Goal: Task Accomplishment & Management: Manage account settings

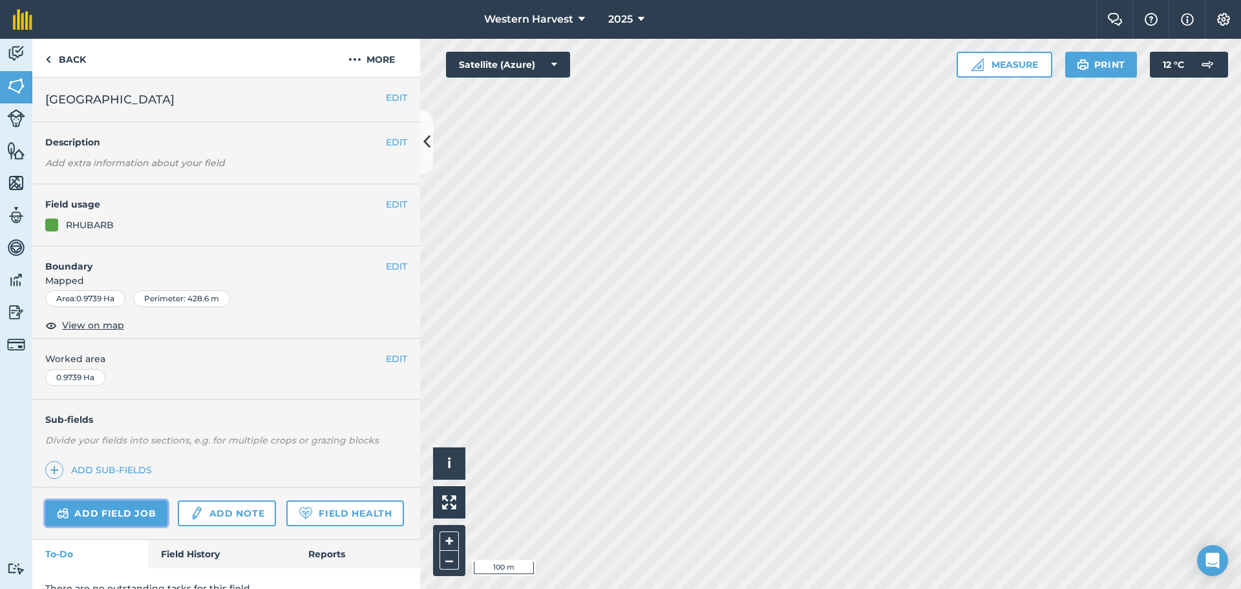
click at [125, 511] on link "Add field job" at bounding box center [106, 513] width 122 height 26
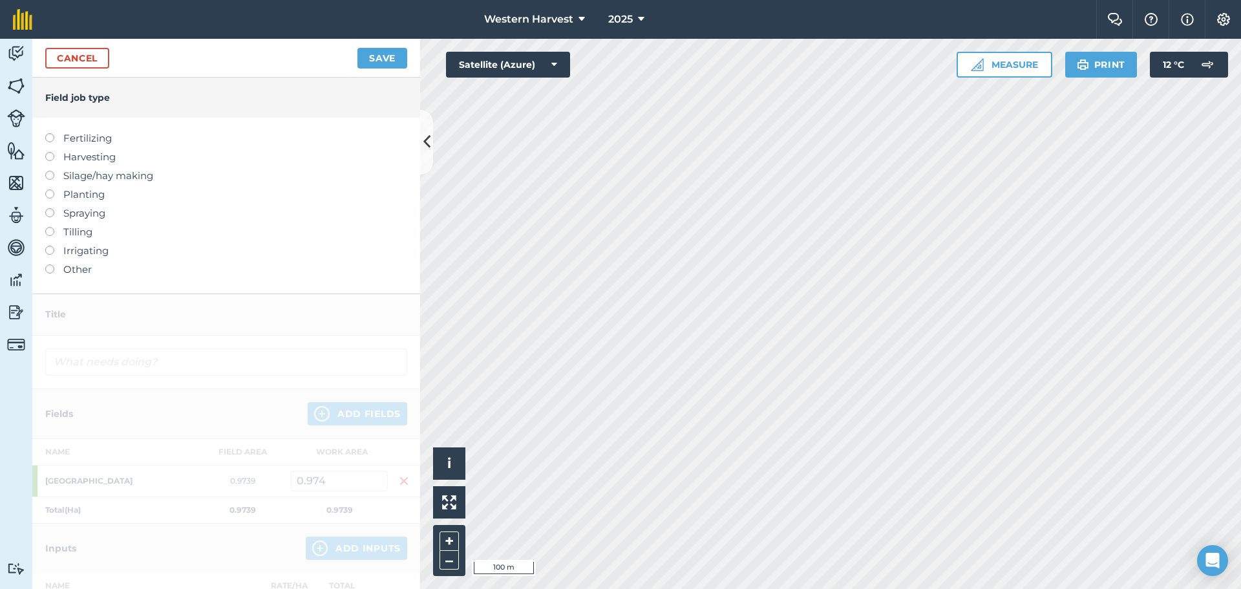
click at [47, 208] on label at bounding box center [54, 208] width 18 height 0
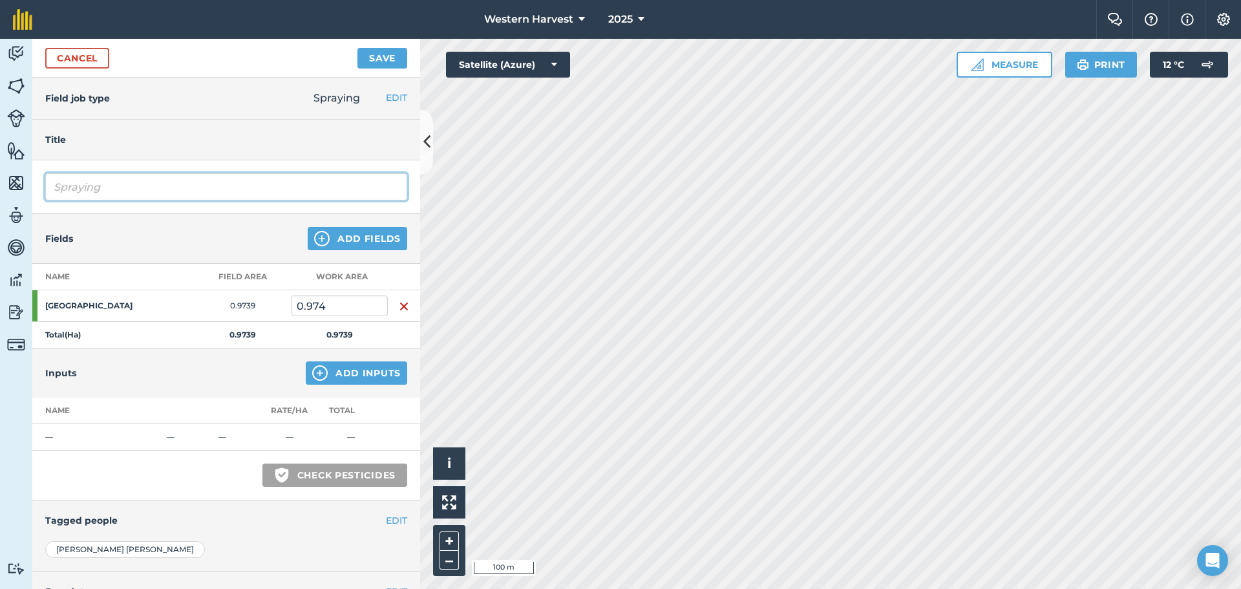
click at [74, 188] on input "Spraying" at bounding box center [226, 186] width 362 height 27
type input "g"
type input "Mown down and sprayed off"
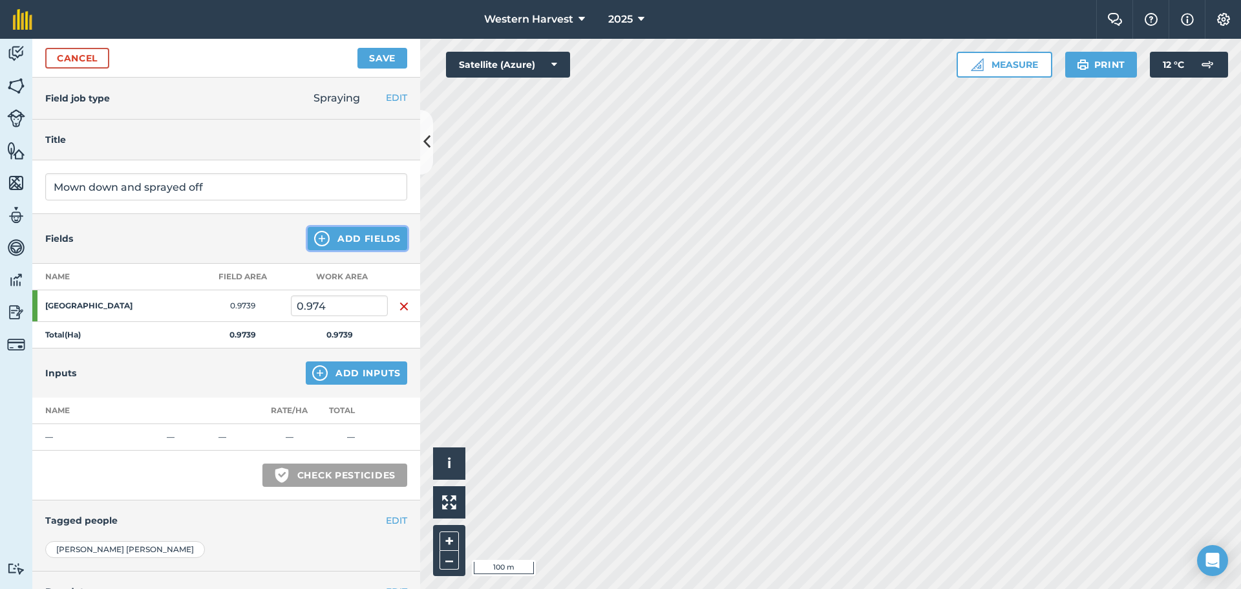
click at [339, 237] on button "Add Fields" at bounding box center [358, 238] width 100 height 23
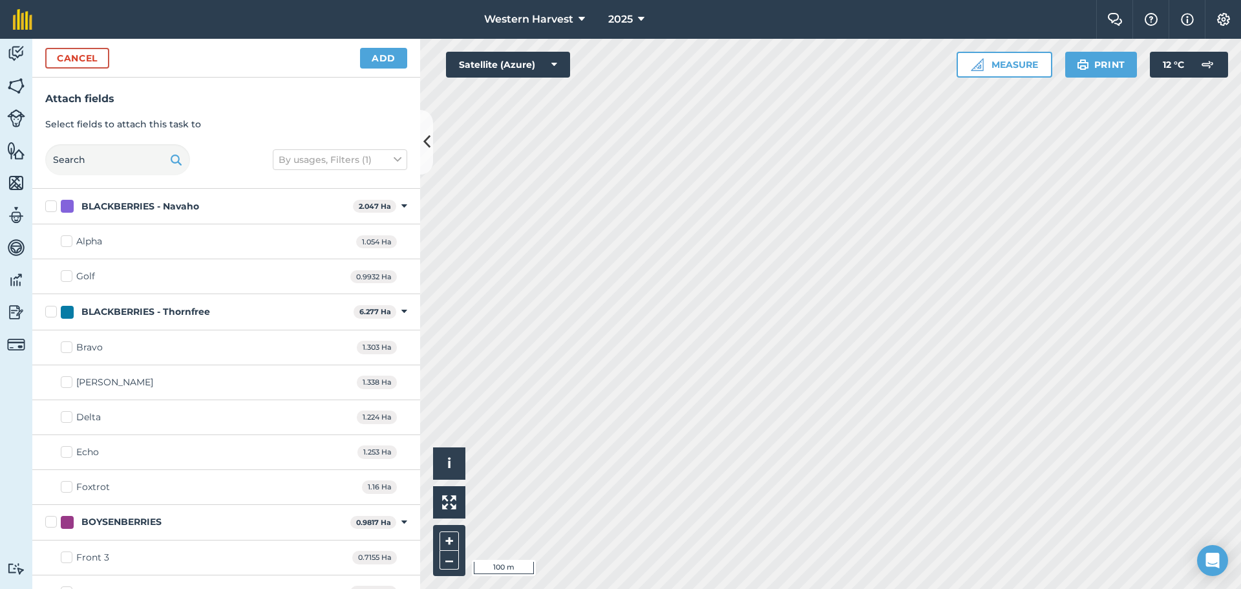
checkbox input "true"
click at [383, 52] on button "Add" at bounding box center [383, 58] width 47 height 21
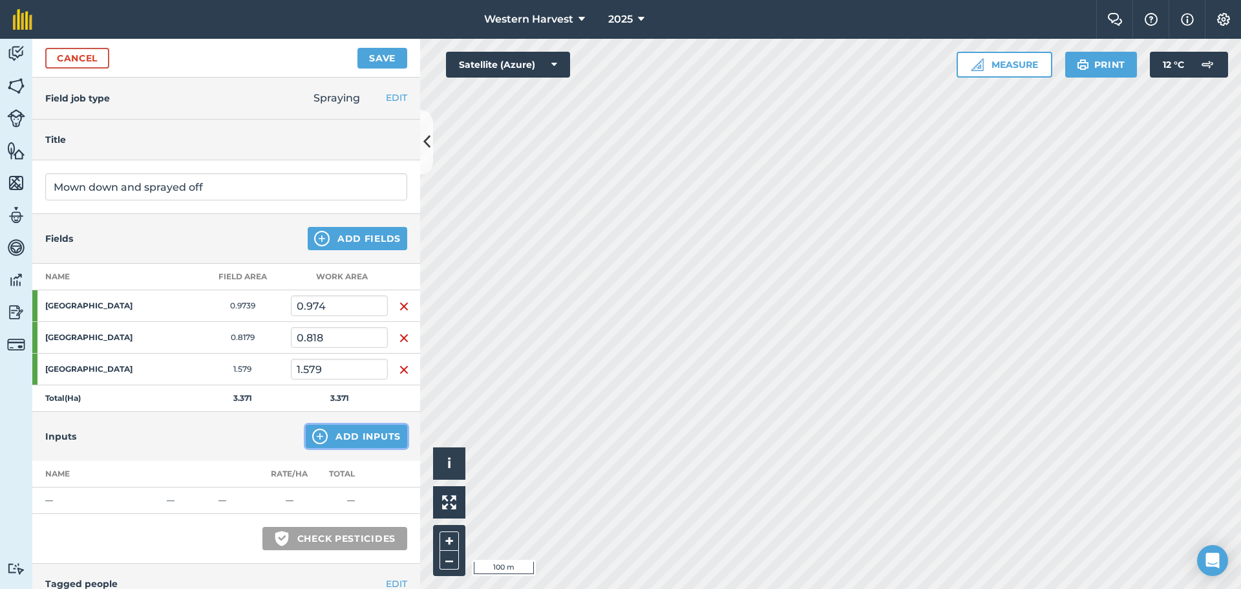
click at [332, 433] on button "Add Inputs" at bounding box center [356, 436] width 101 height 23
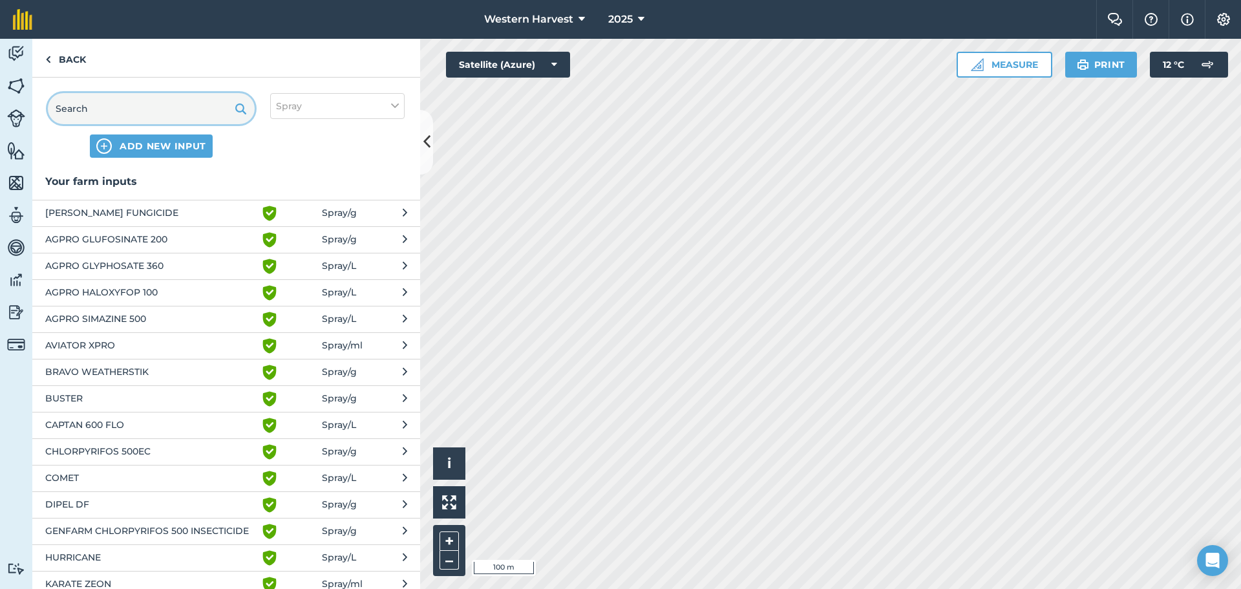
click at [92, 109] on input "text" at bounding box center [151, 108] width 207 height 31
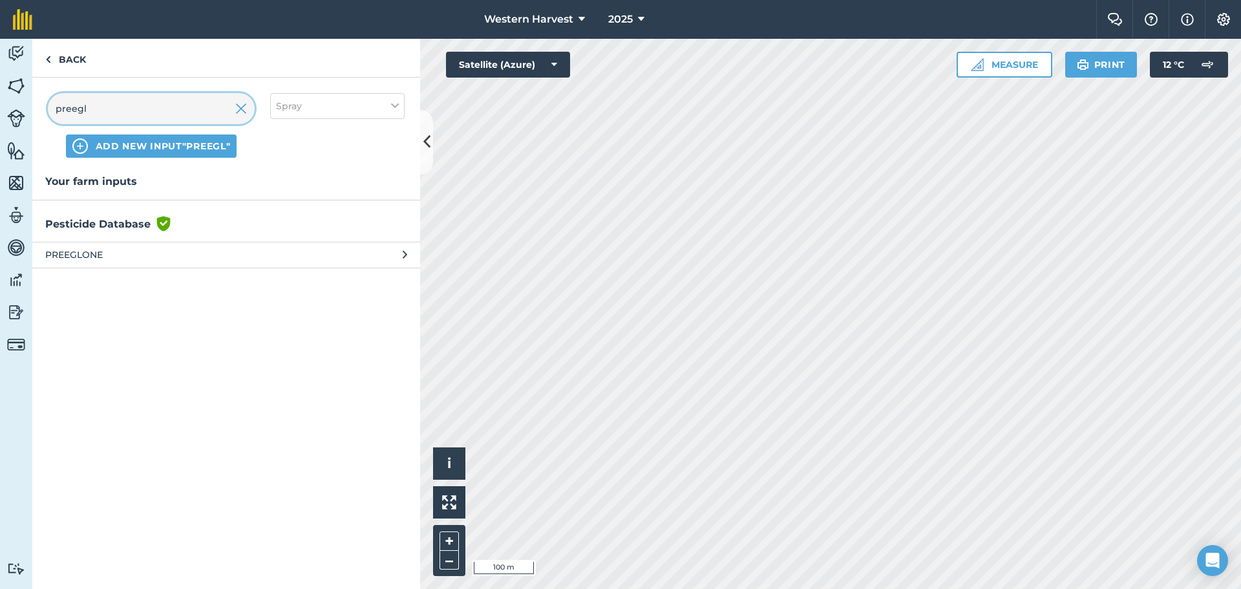
type input "preegl"
click at [108, 259] on span "PREEGLONE" at bounding box center [150, 255] width 211 height 14
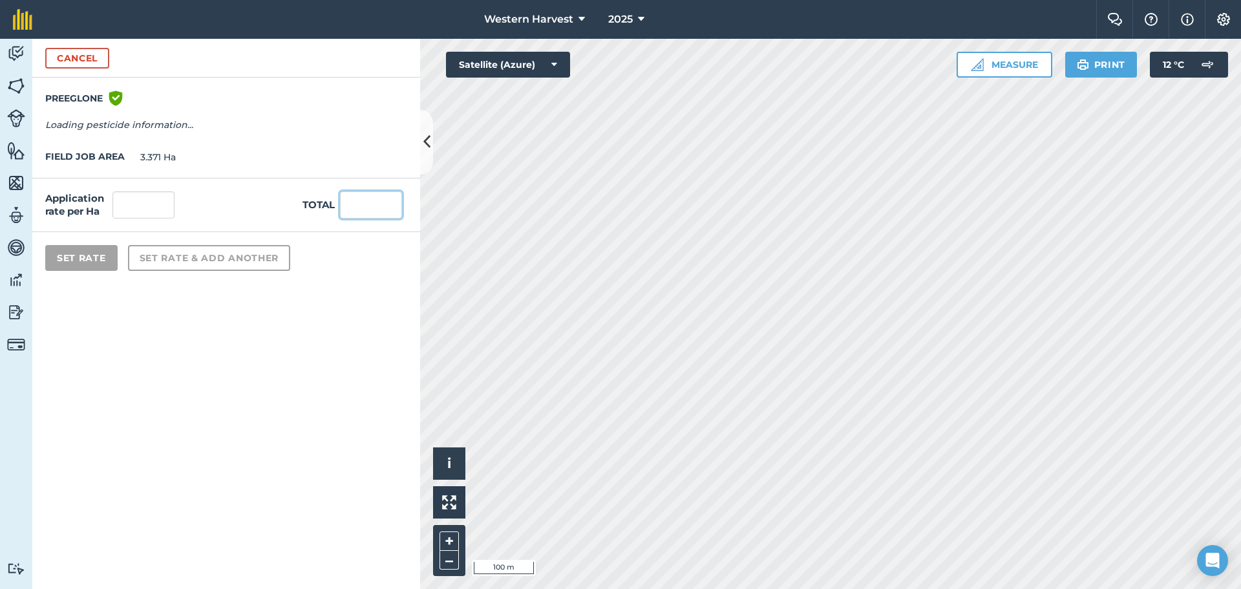
click at [356, 205] on input "text" at bounding box center [371, 204] width 62 height 27
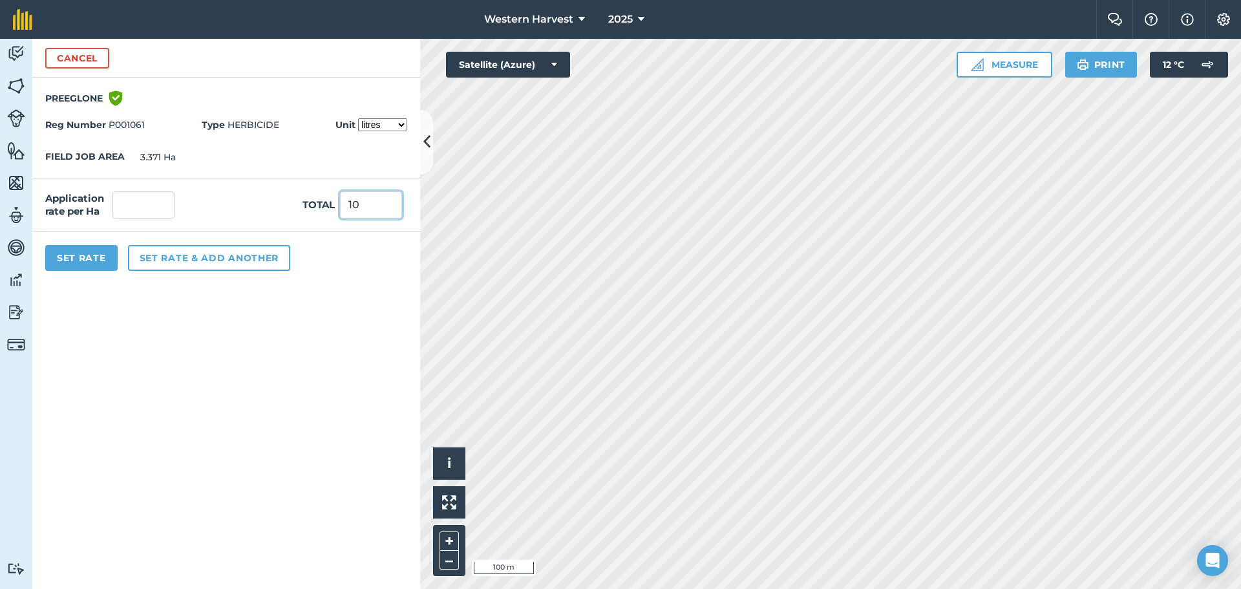
type input "10"
type input "2.966"
click at [180, 258] on button "Set rate & add another" at bounding box center [209, 258] width 162 height 26
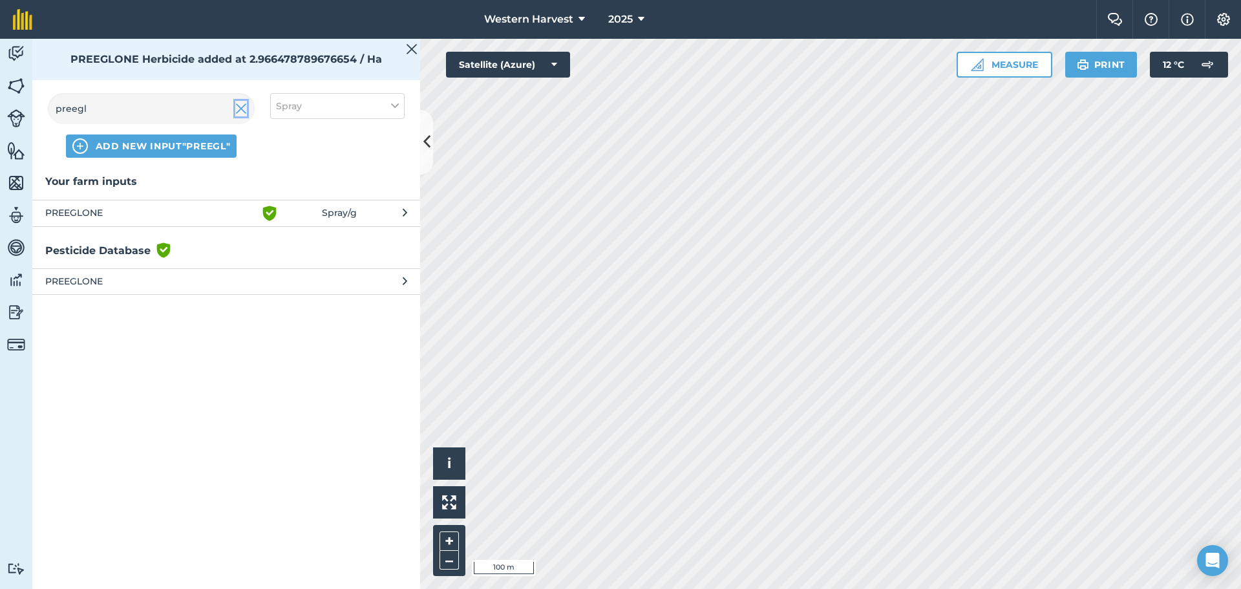
click at [241, 111] on img at bounding box center [241, 109] width 12 height 16
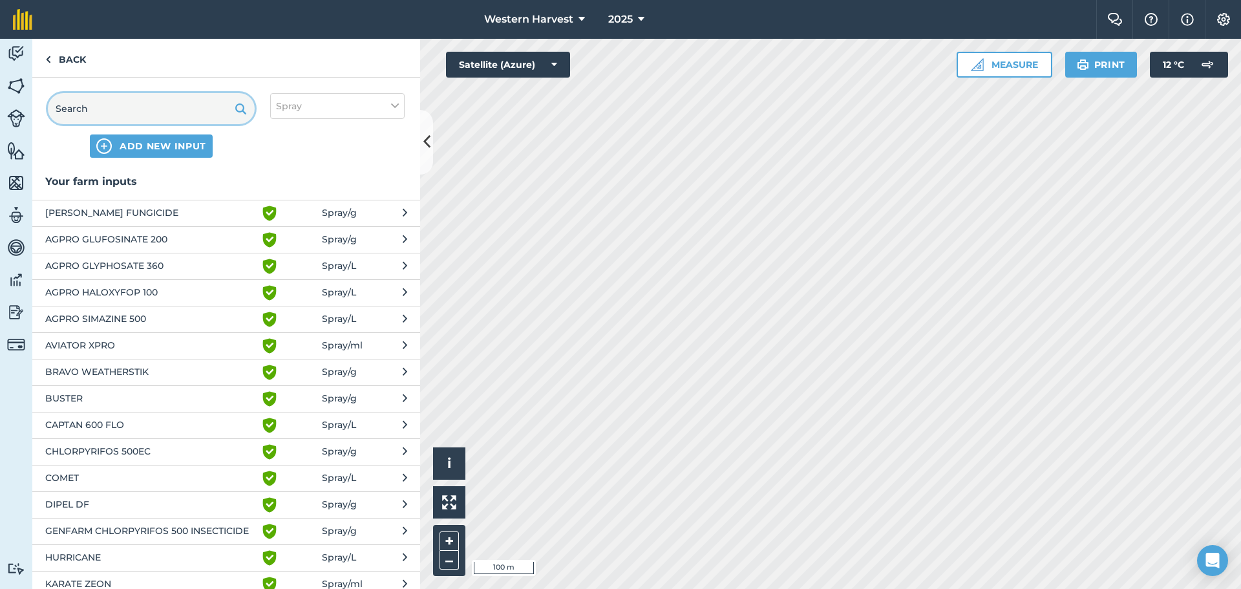
click at [125, 111] on input "text" at bounding box center [151, 108] width 207 height 31
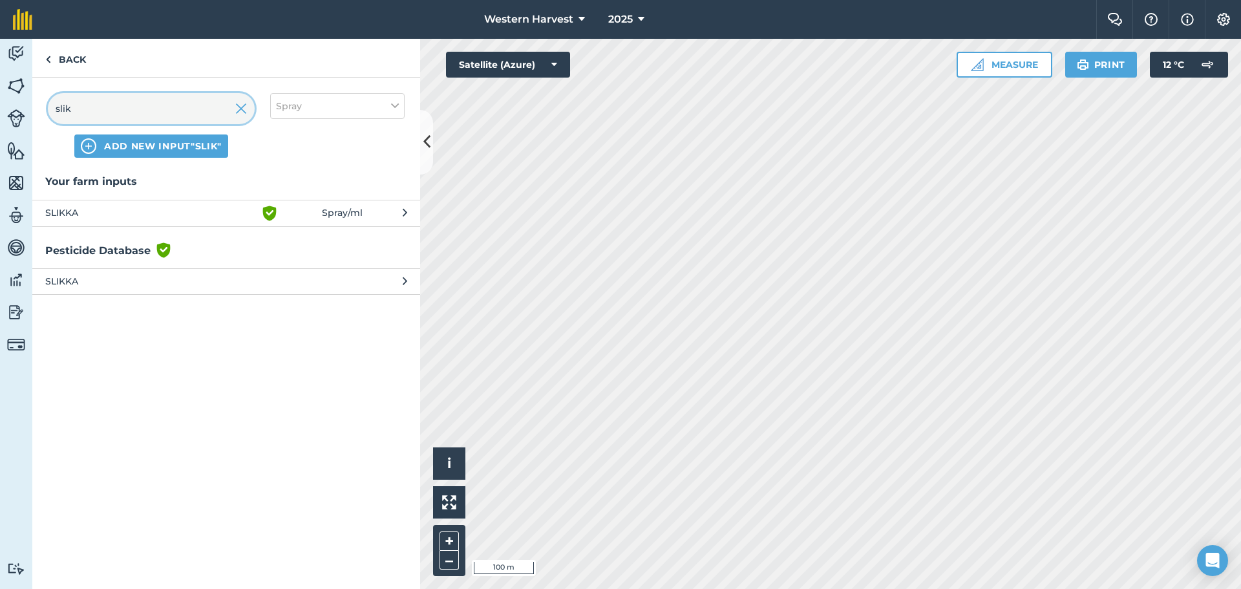
type input "slik"
click at [64, 208] on span "SLIKKA" at bounding box center [150, 214] width 211 height 16
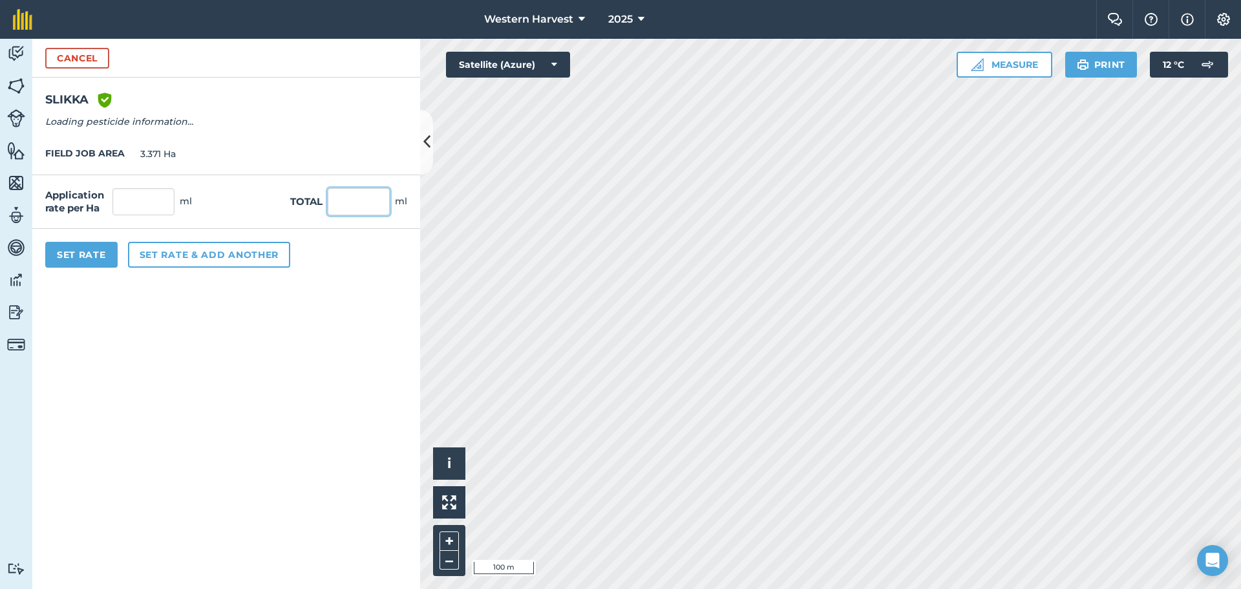
click at [358, 202] on input "text" at bounding box center [359, 201] width 62 height 27
type input "2000"
type input "593.296"
type input "2,000"
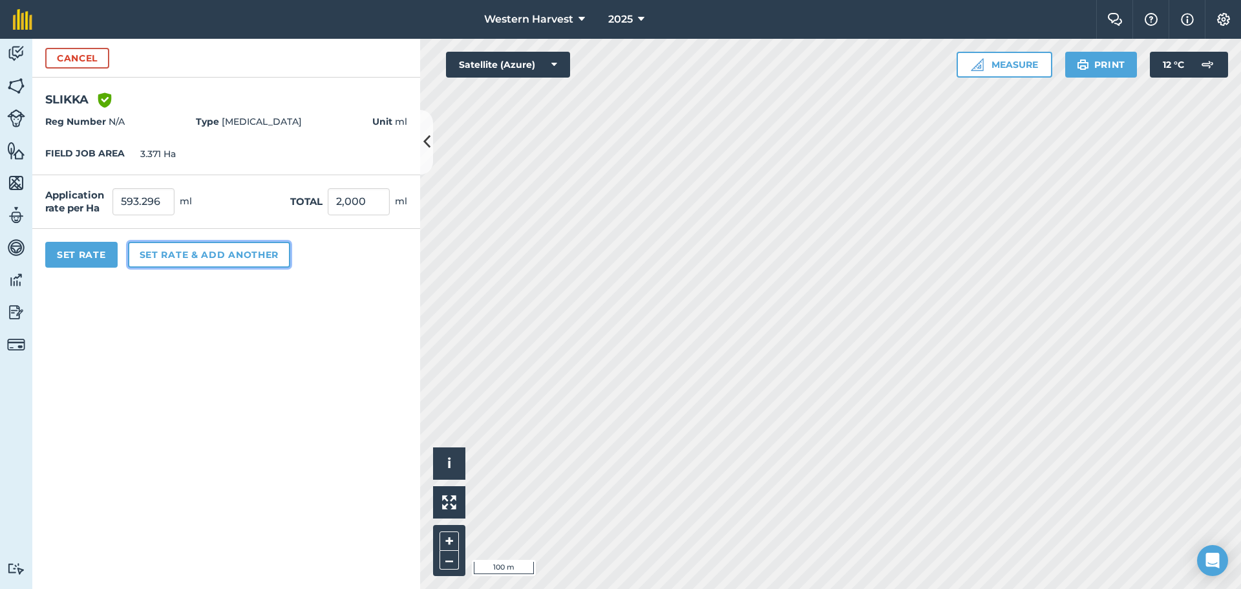
click at [230, 255] on button "Set rate & add another" at bounding box center [209, 255] width 162 height 26
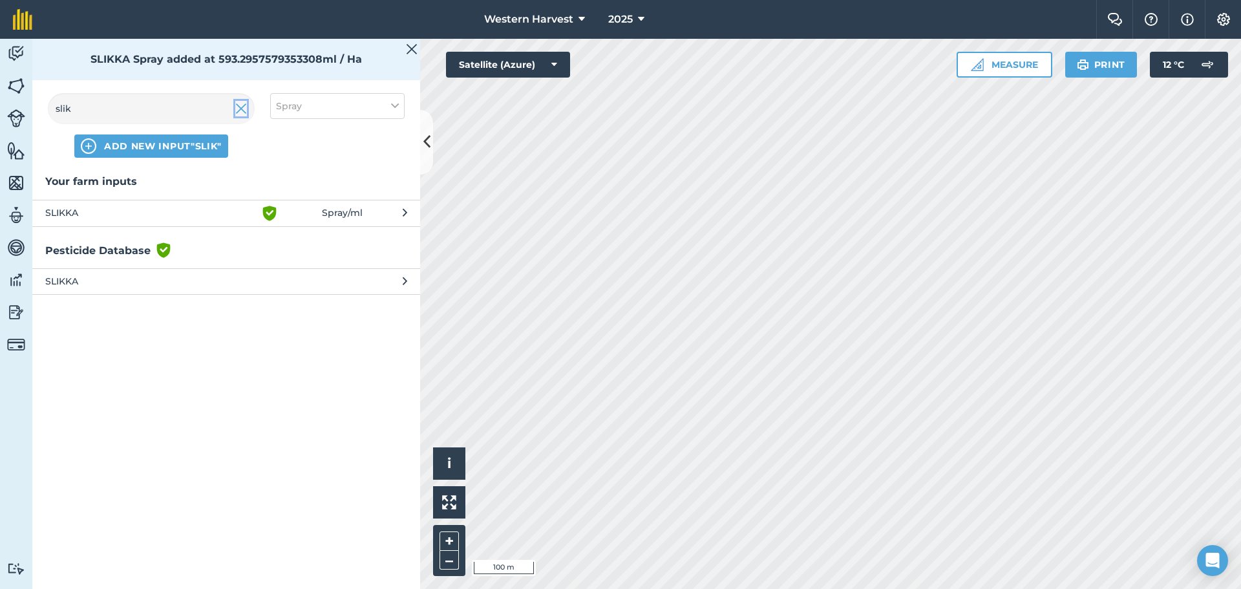
click at [240, 109] on img at bounding box center [241, 109] width 12 height 16
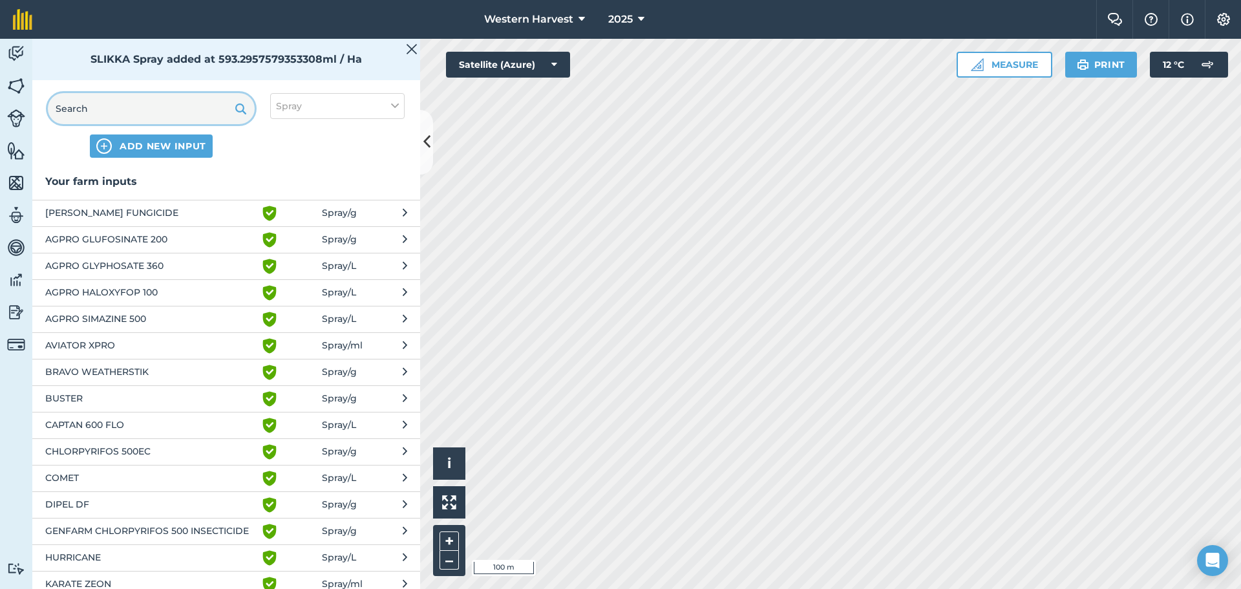
click at [73, 109] on input "text" at bounding box center [151, 108] width 207 height 31
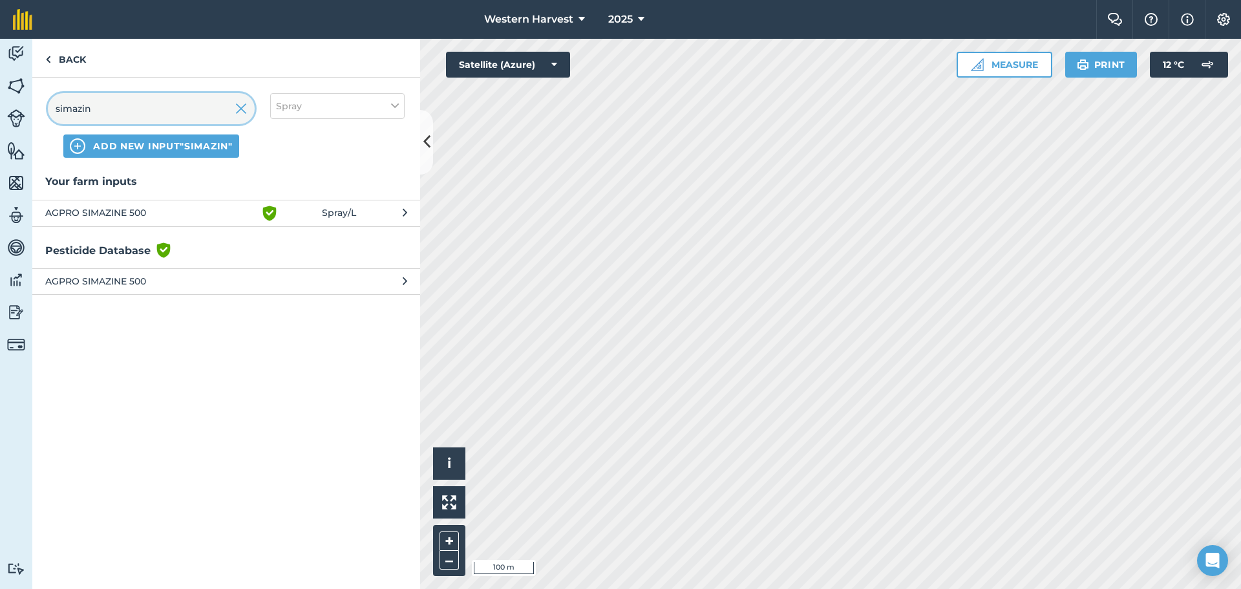
type input "simazin"
click at [114, 216] on span "AGPRO SIMAZINE 500" at bounding box center [150, 214] width 211 height 16
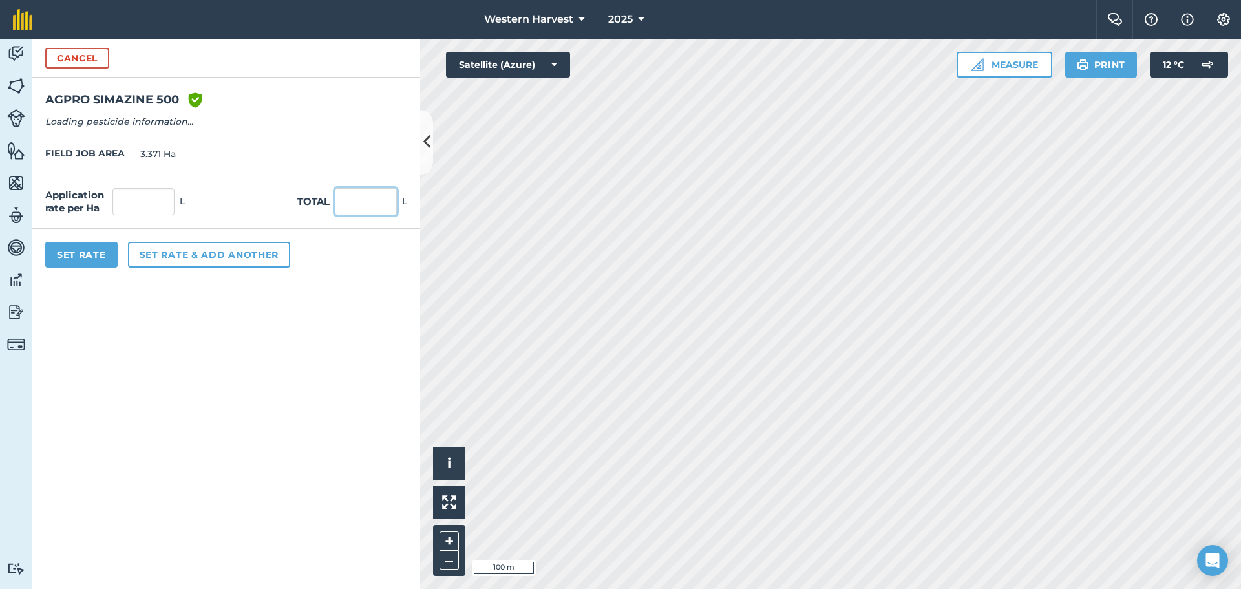
click at [367, 201] on input "text" at bounding box center [366, 201] width 62 height 27
type input "8"
type input "2.373"
click at [78, 250] on button "Set Rate" at bounding box center [81, 255] width 72 height 26
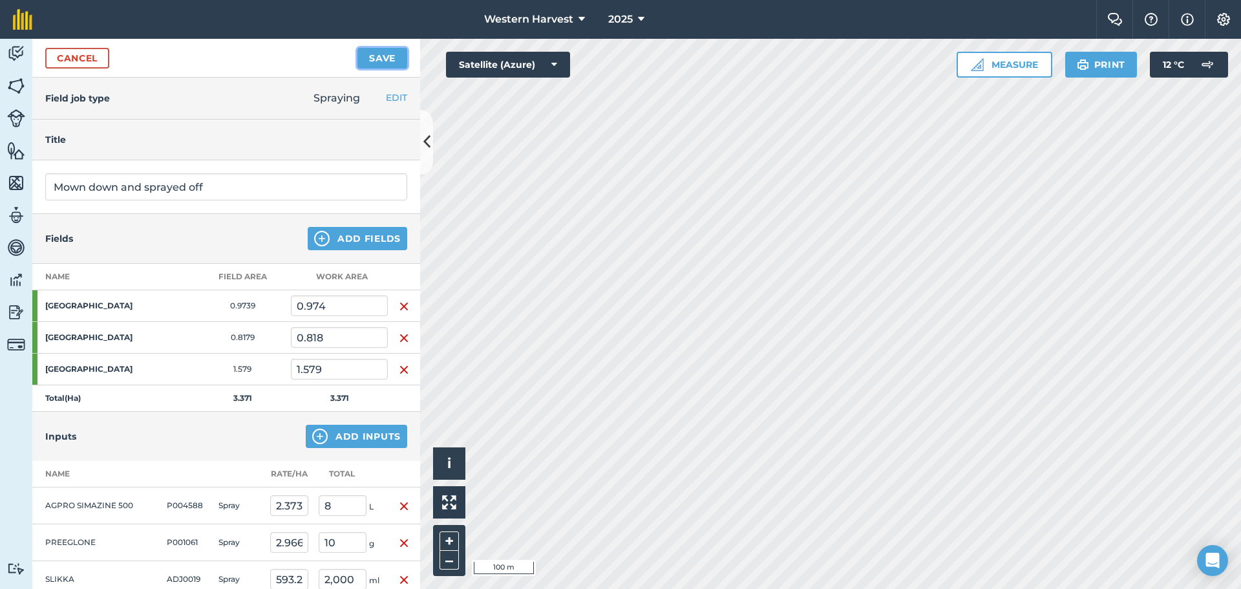
click at [375, 60] on button "Save" at bounding box center [382, 58] width 50 height 21
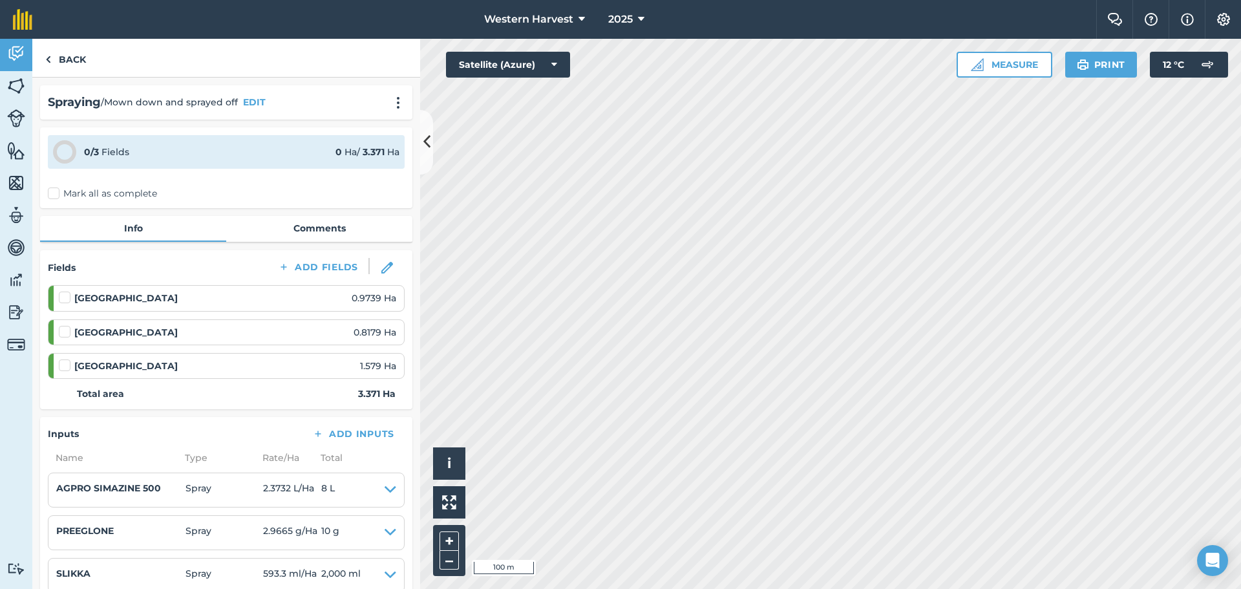
click at [55, 193] on label "Mark all as complete" at bounding box center [102, 194] width 109 height 14
click at [55, 193] on input "Mark all as complete" at bounding box center [52, 191] width 8 height 8
checkbox input "false"
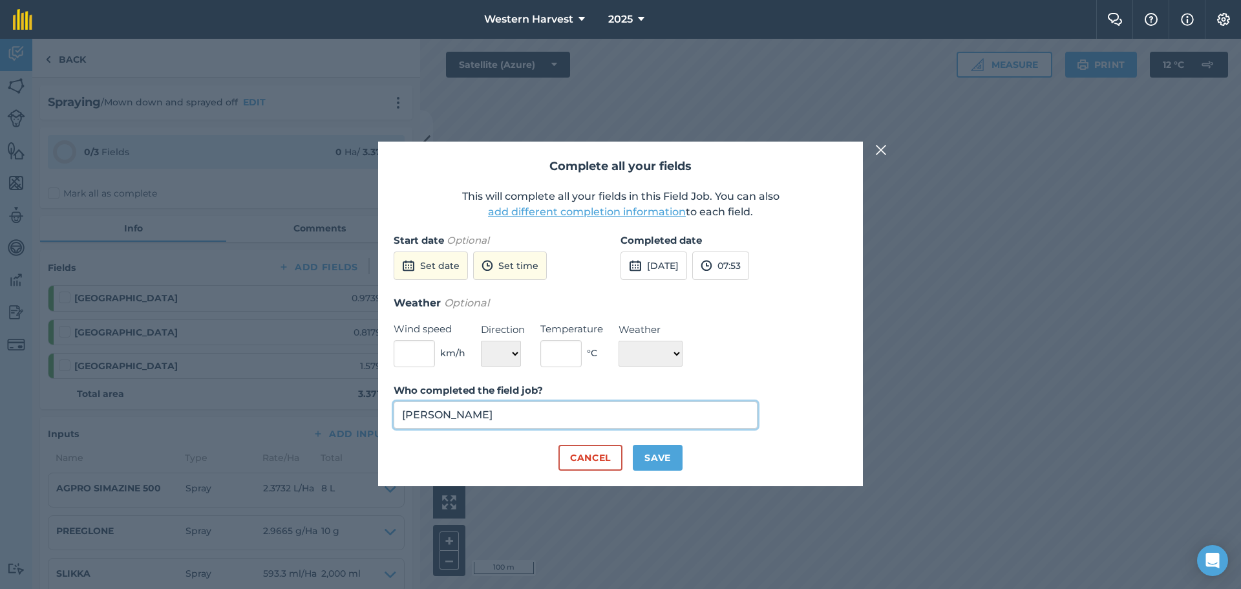
click at [447, 418] on input "[PERSON_NAME]" at bounding box center [576, 414] width 364 height 27
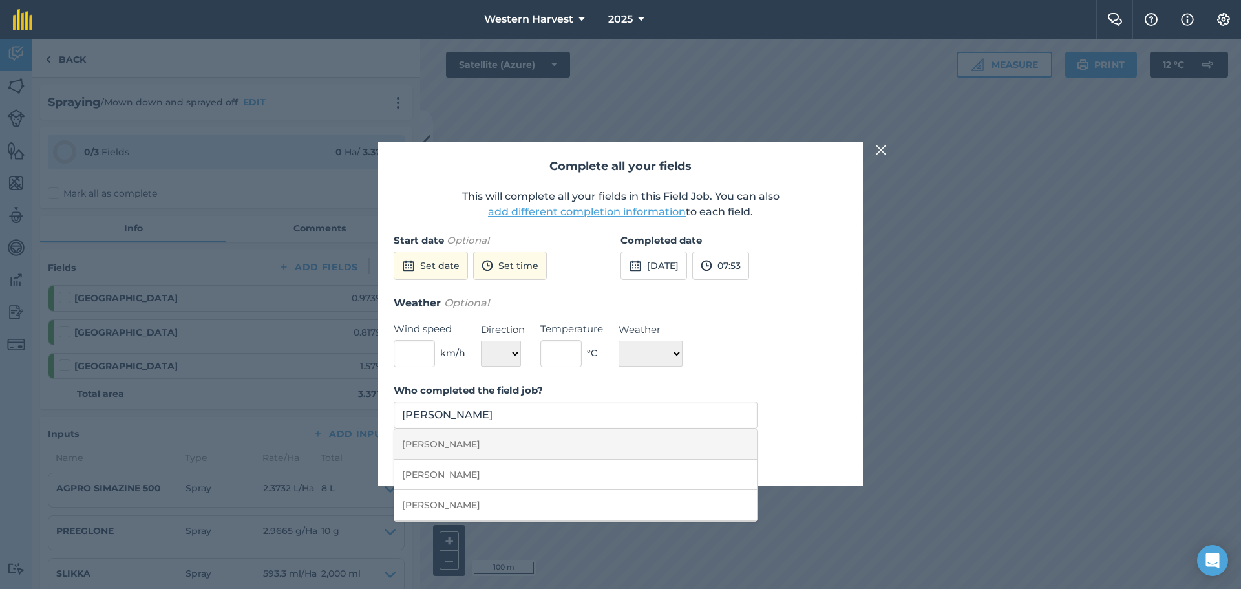
click at [445, 447] on li "[PERSON_NAME]" at bounding box center [575, 444] width 363 height 30
type input "[PERSON_NAME]"
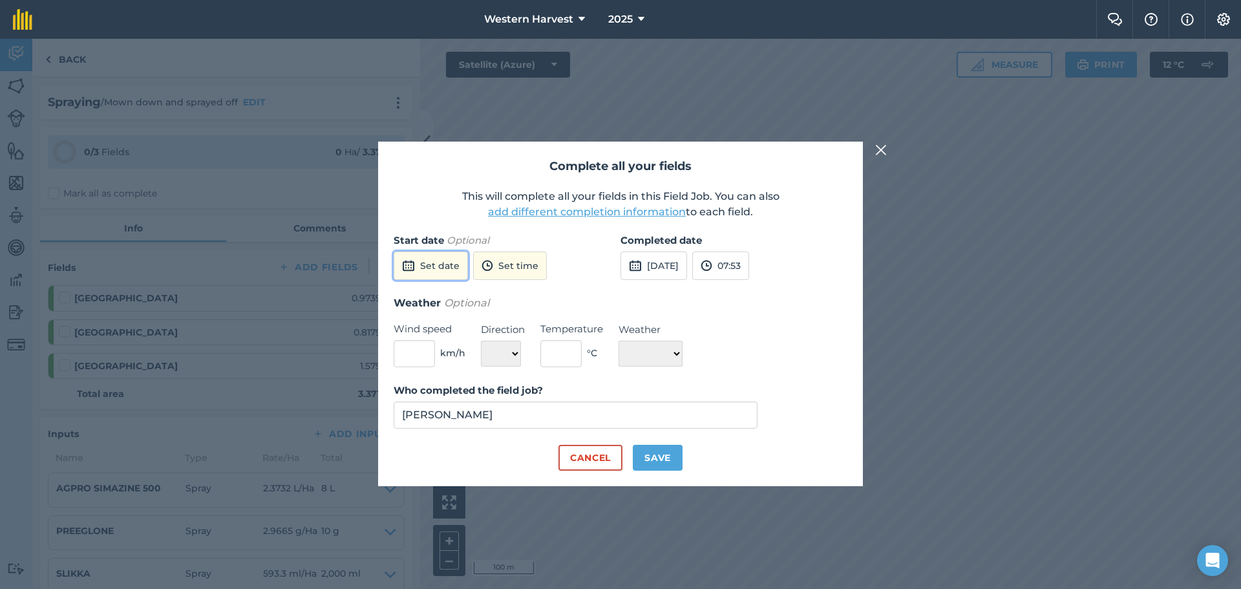
click at [432, 264] on button "Set date" at bounding box center [431, 265] width 74 height 28
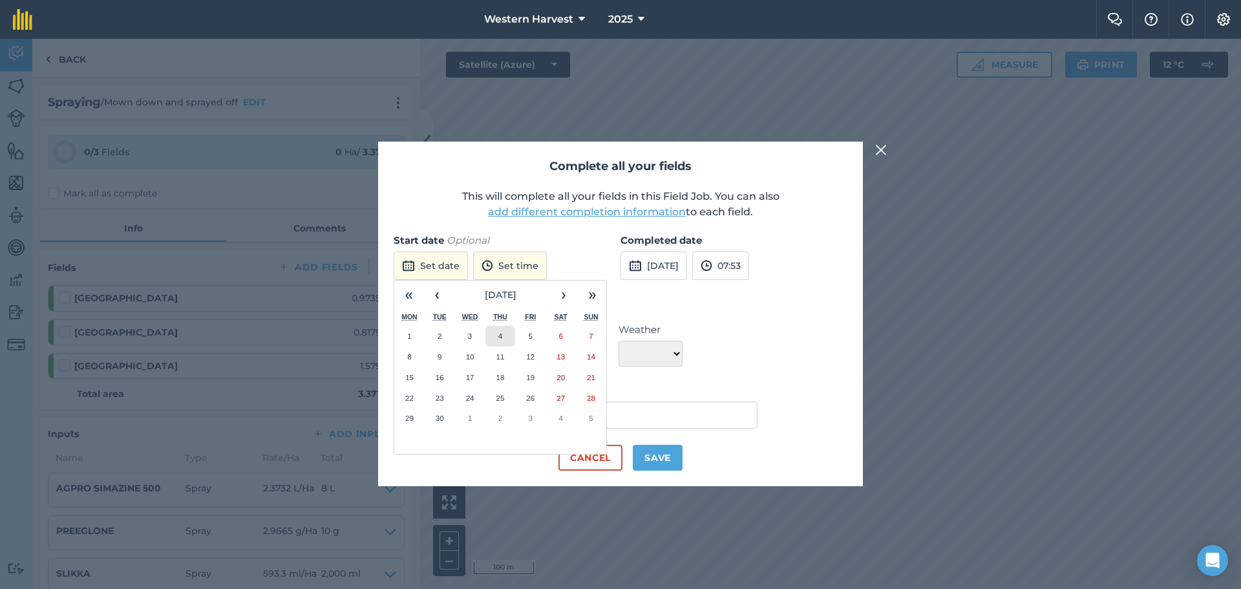
click at [507, 335] on button "4" at bounding box center [500, 336] width 30 height 21
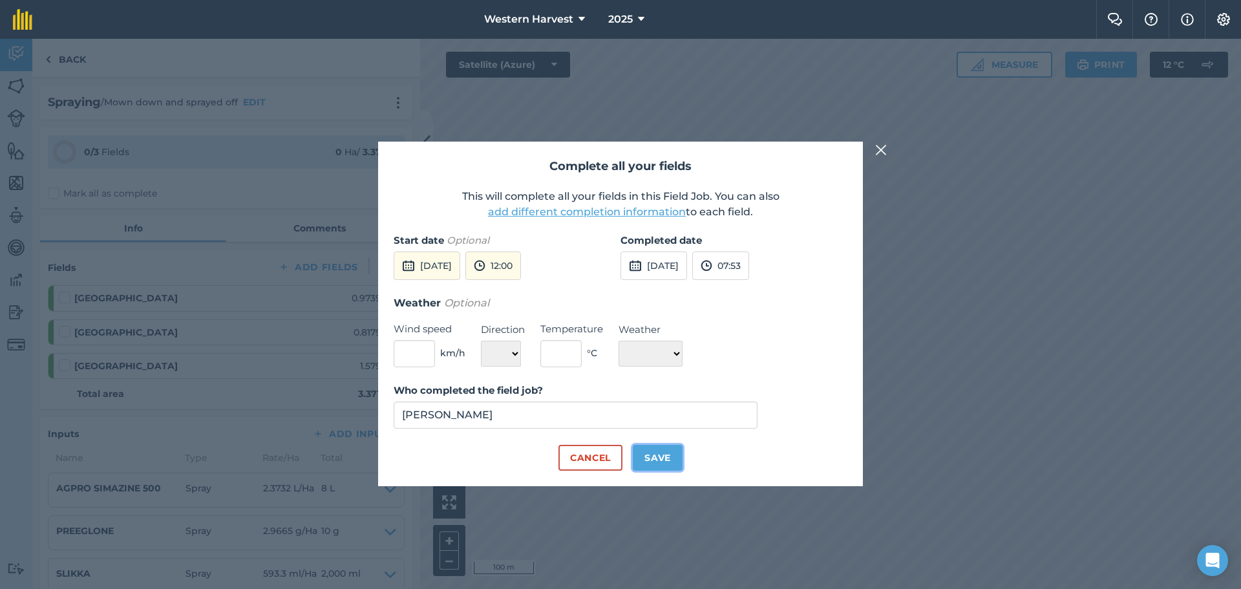
click at [662, 457] on button "Save" at bounding box center [658, 458] width 50 height 26
checkbox input "true"
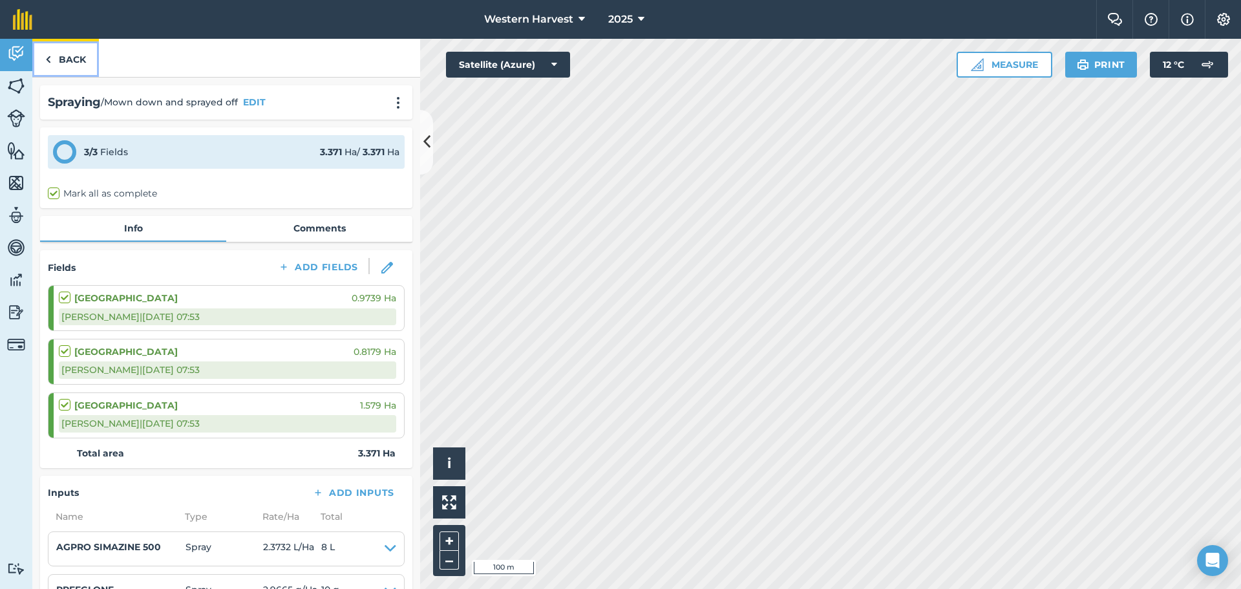
click at [69, 62] on link "Back" at bounding box center [65, 58] width 67 height 38
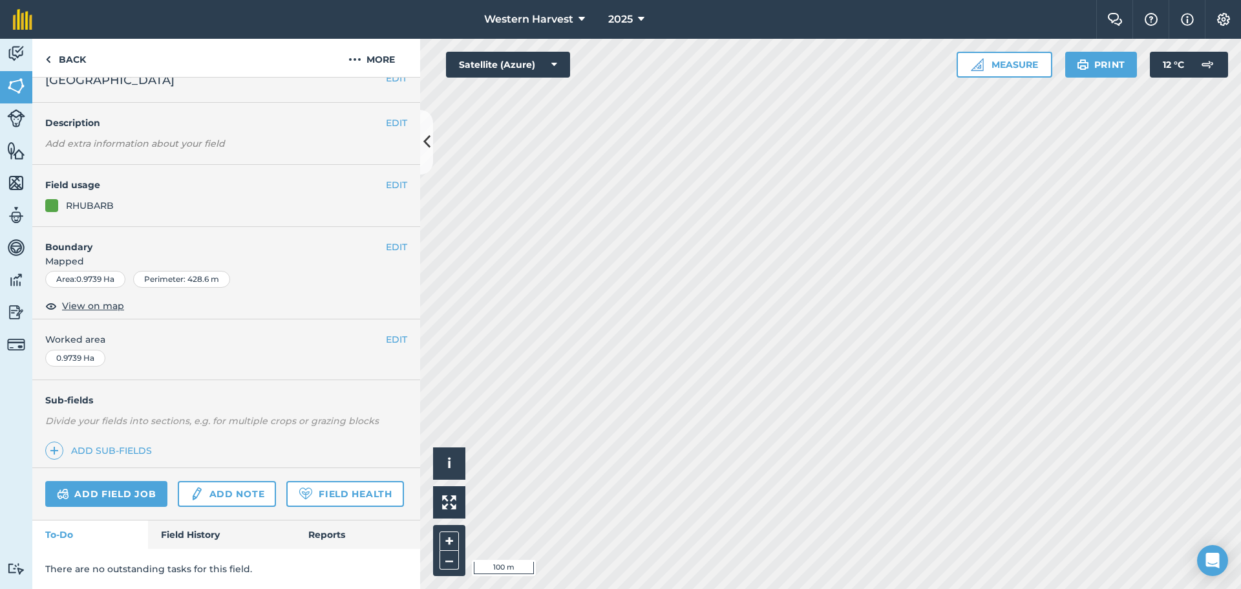
scroll to position [56, 0]
click at [201, 542] on link "Field History" at bounding box center [221, 534] width 147 height 28
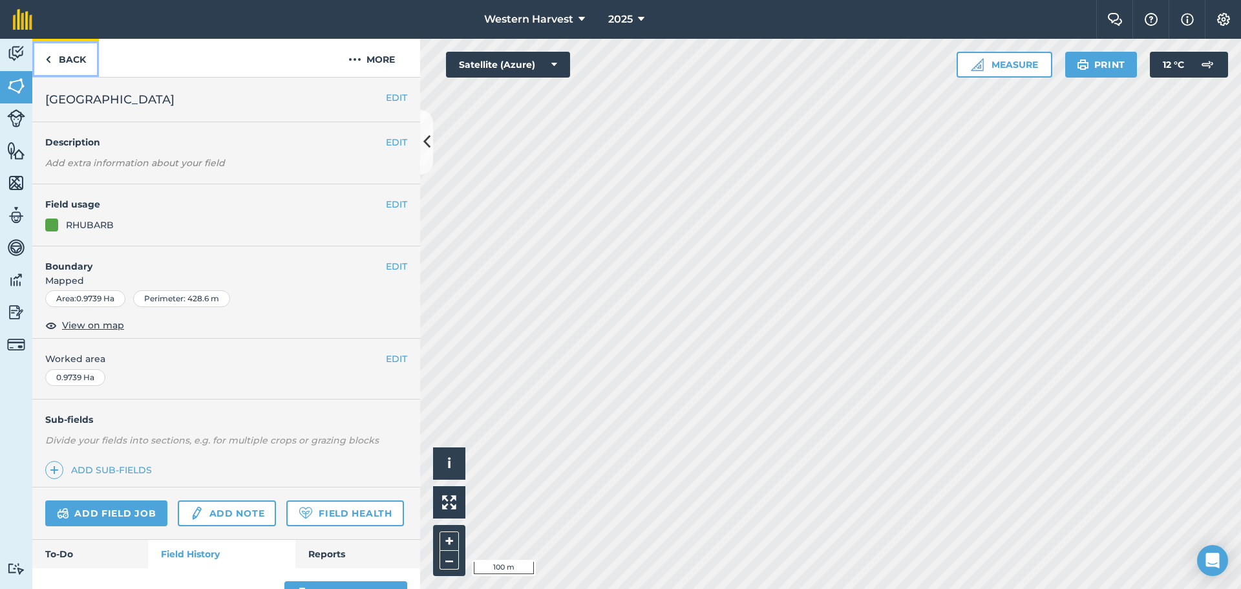
click at [72, 62] on link "Back" at bounding box center [65, 58] width 67 height 38
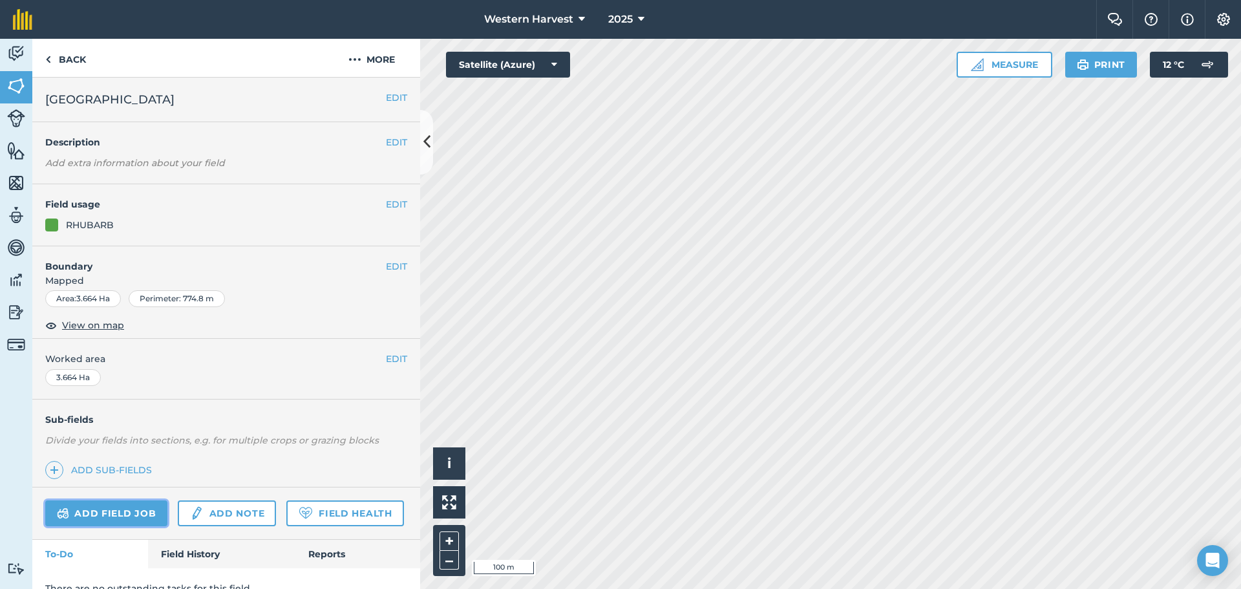
click at [127, 509] on link "Add field job" at bounding box center [106, 513] width 122 height 26
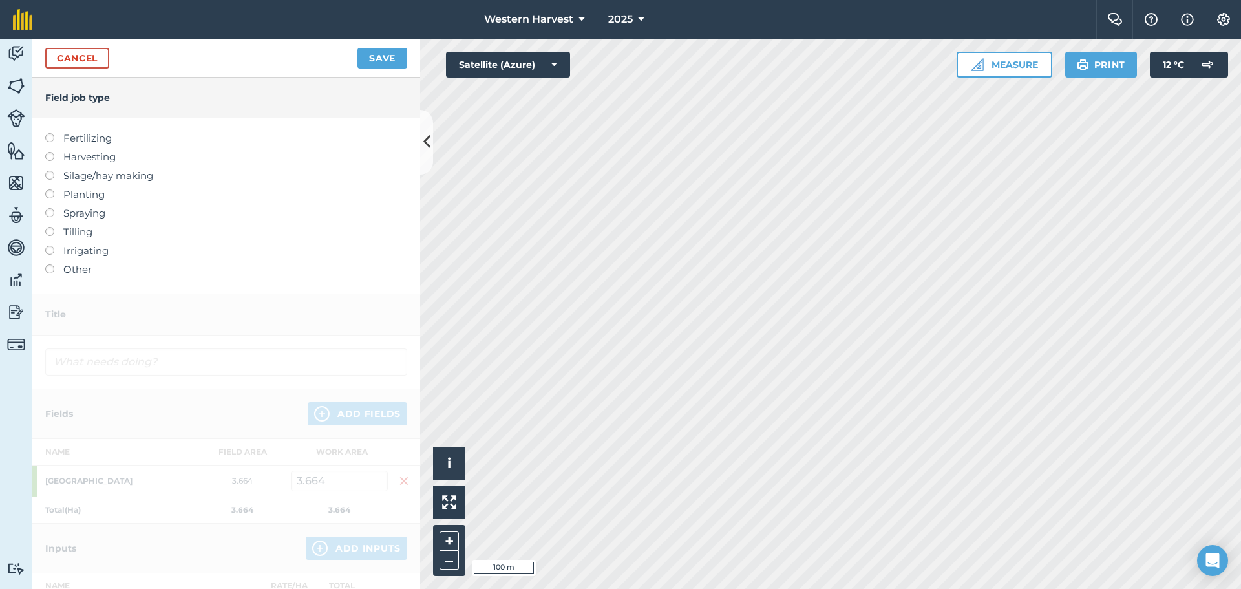
click at [49, 133] on label at bounding box center [54, 133] width 18 height 0
type input "Fertilizing"
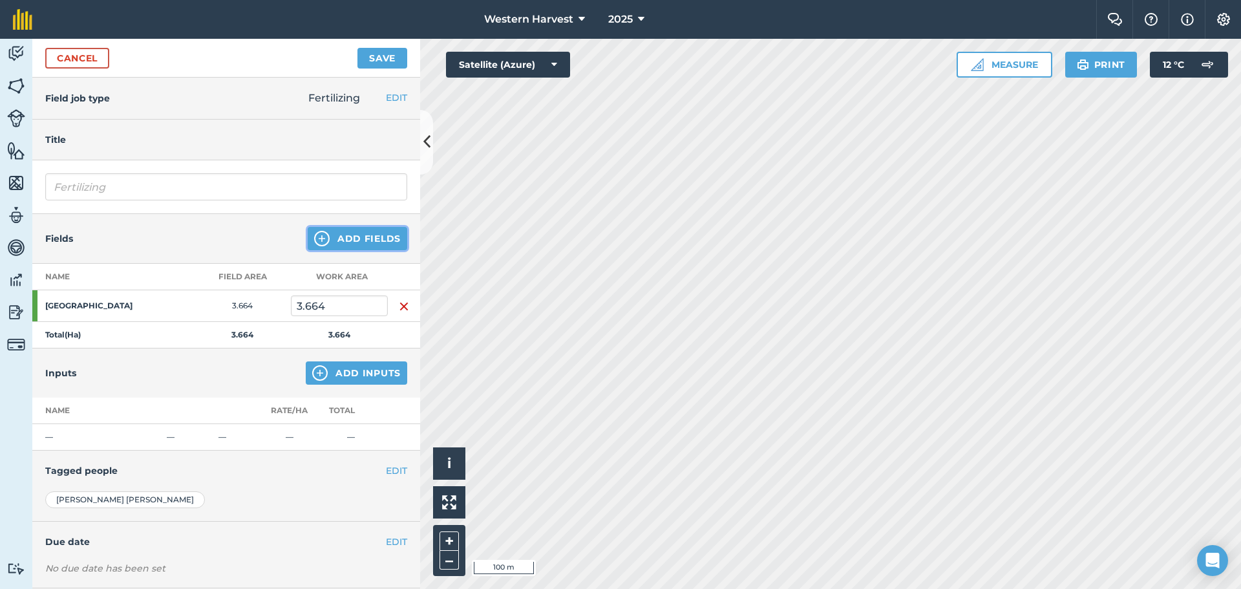
click at [340, 237] on button "Add Fields" at bounding box center [358, 238] width 100 height 23
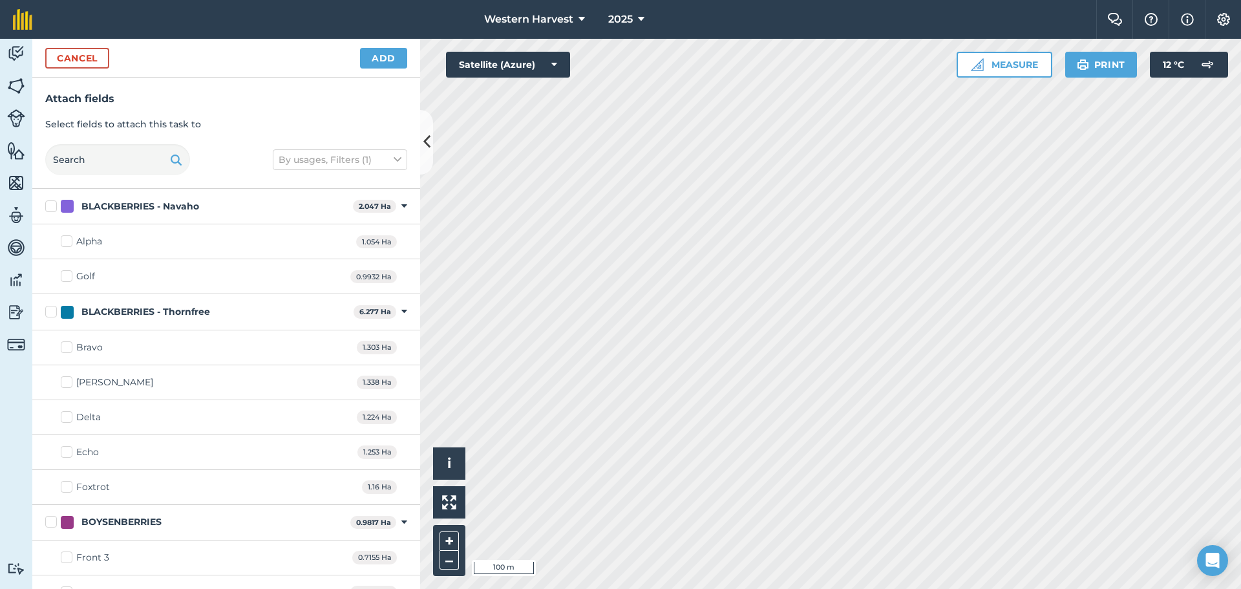
checkbox input "true"
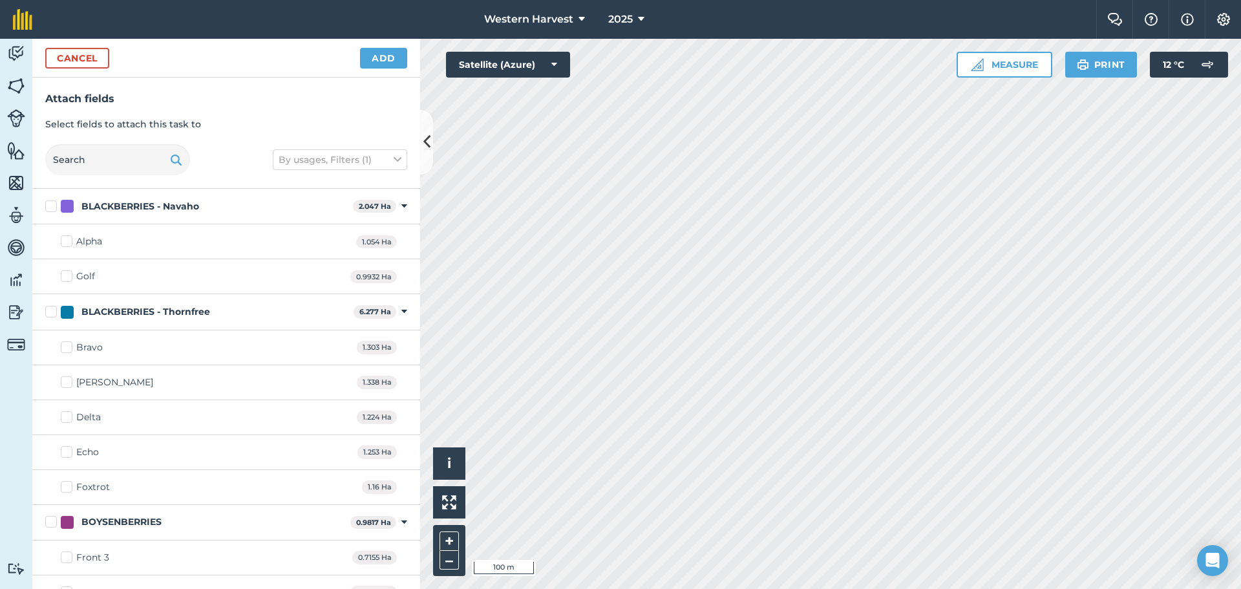
checkbox input "true"
click at [391, 58] on button "Add" at bounding box center [383, 58] width 47 height 21
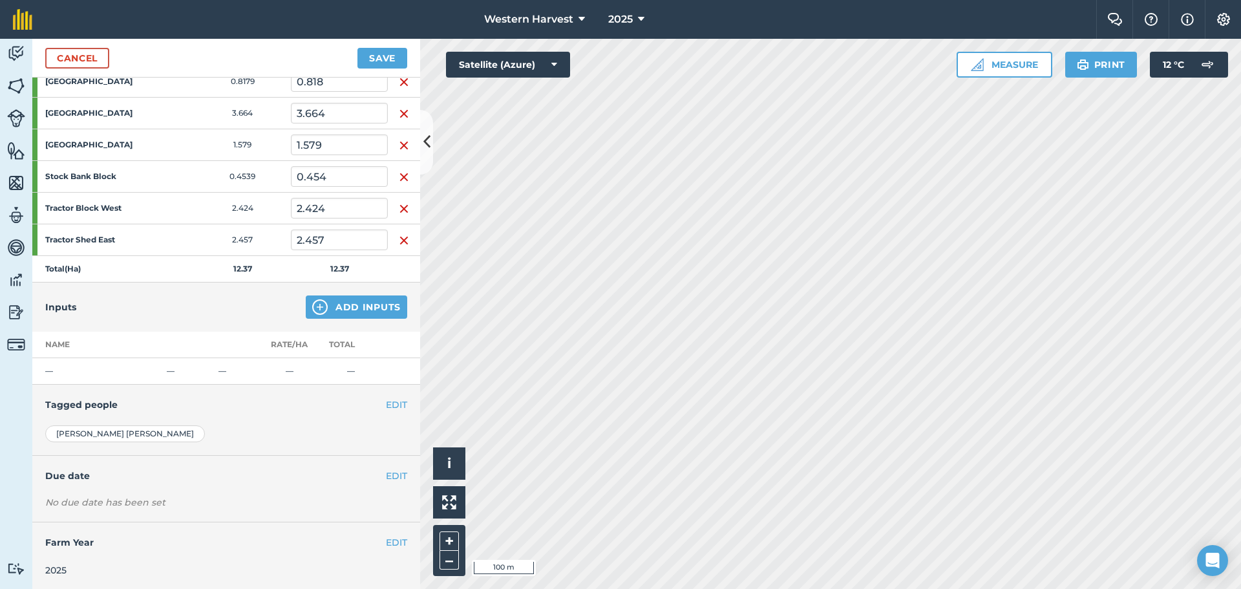
scroll to position [258, 0]
click at [336, 306] on button "Add Inputs" at bounding box center [356, 304] width 101 height 23
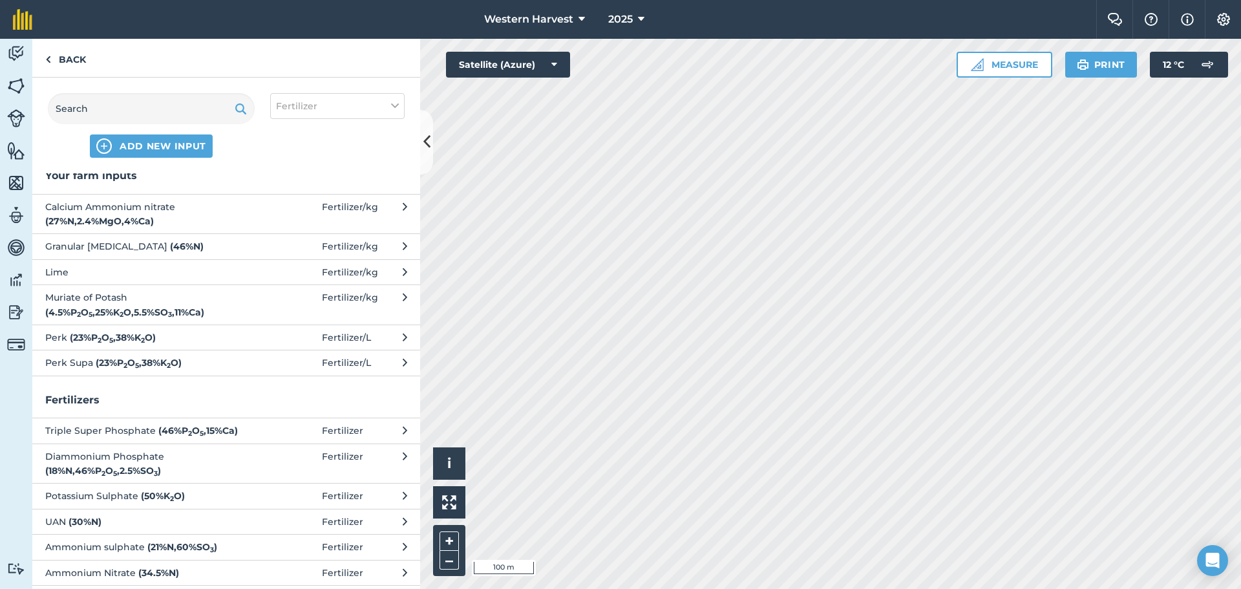
scroll to position [0, 0]
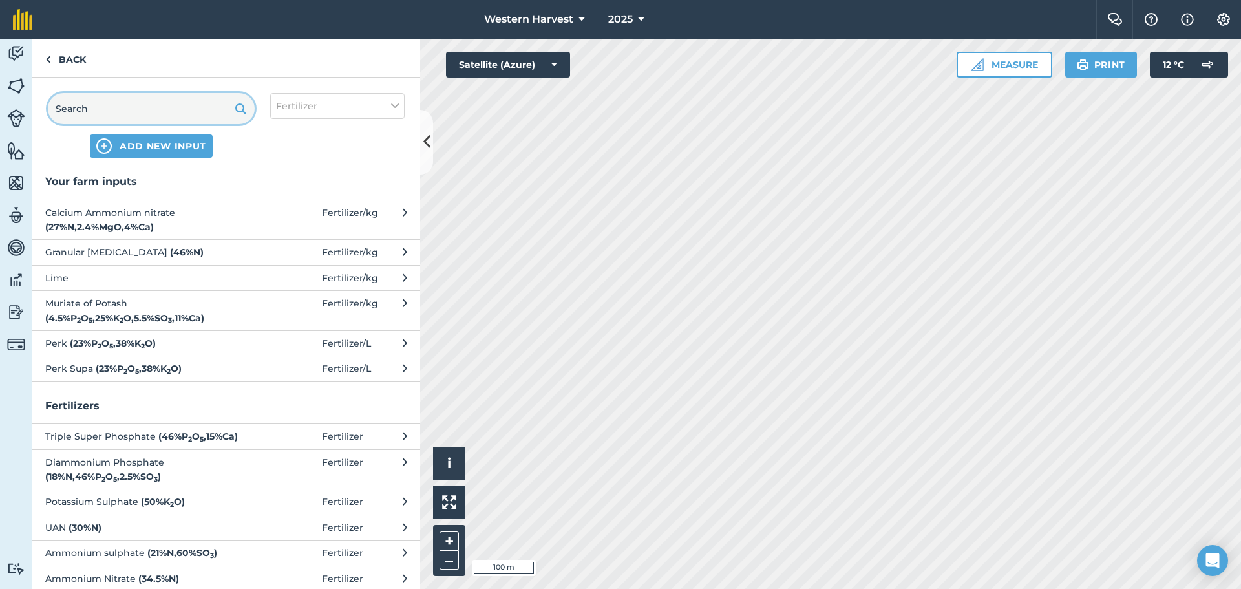
click at [108, 104] on input "text" at bounding box center [151, 108] width 207 height 31
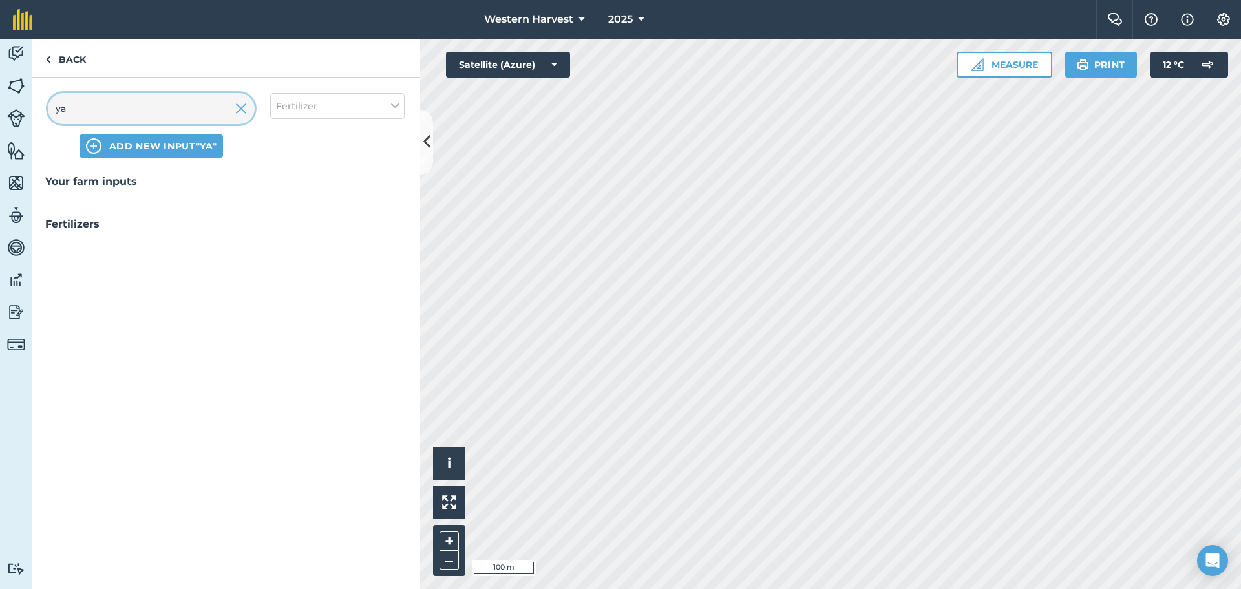
type input "y"
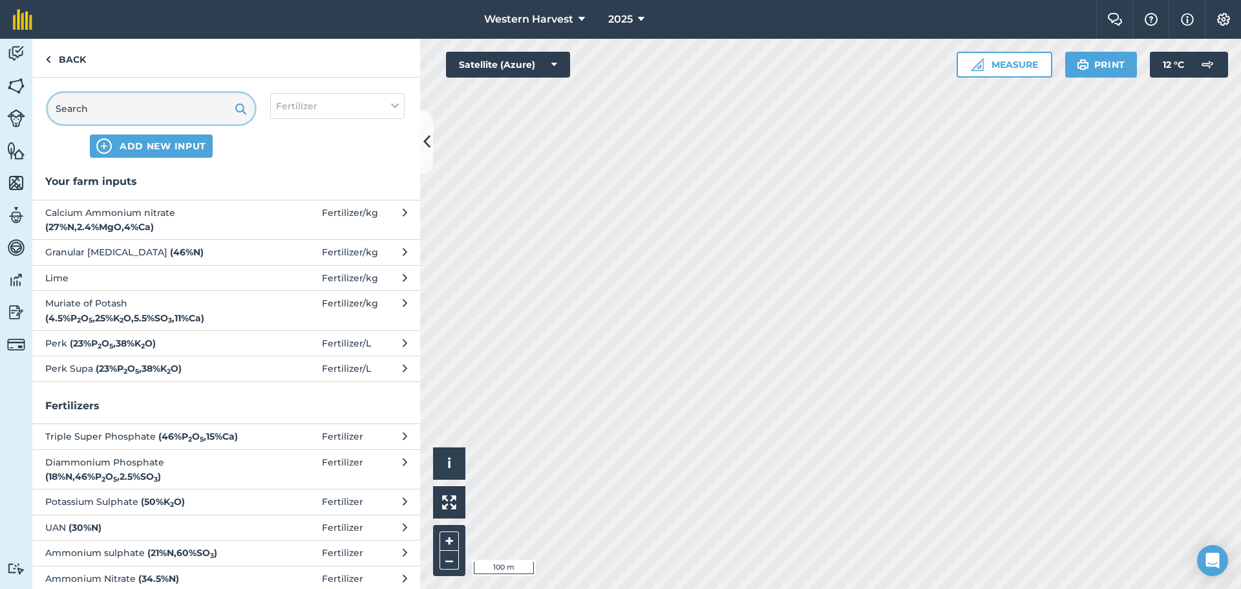
click at [93, 110] on input "text" at bounding box center [151, 108] width 207 height 31
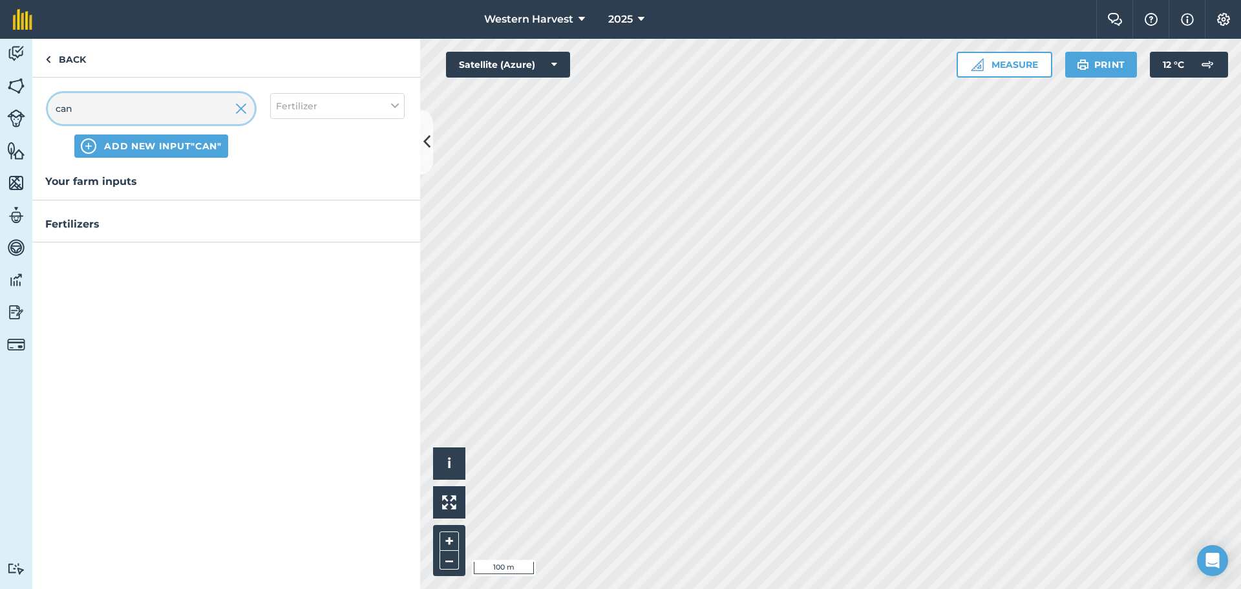
type input "can"
click at [81, 227] on h3 "Fertilizers" at bounding box center [226, 224] width 388 height 17
click at [243, 112] on img at bounding box center [241, 109] width 12 height 16
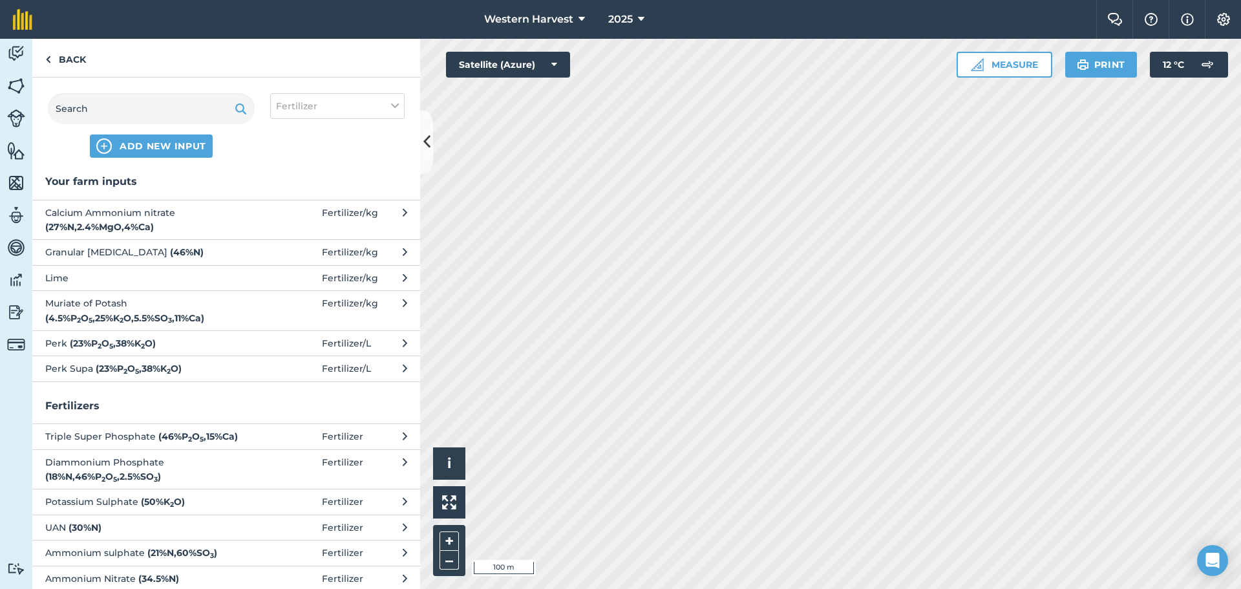
click at [145, 213] on span "Calcium Ammonium nitrate ( 27 % N , 2.4 % MgO , 4 % Ca )" at bounding box center [150, 220] width 211 height 29
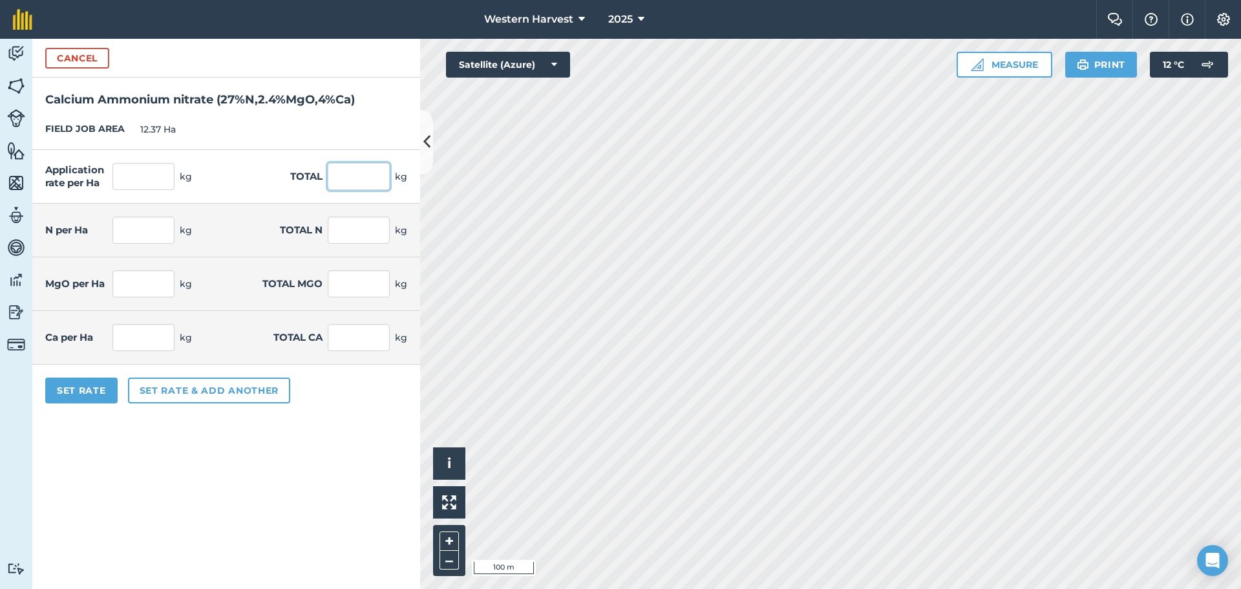
click at [348, 178] on input "text" at bounding box center [359, 176] width 62 height 27
type input "2500"
type input "202.102"
type input "2,500"
type input "54.568"
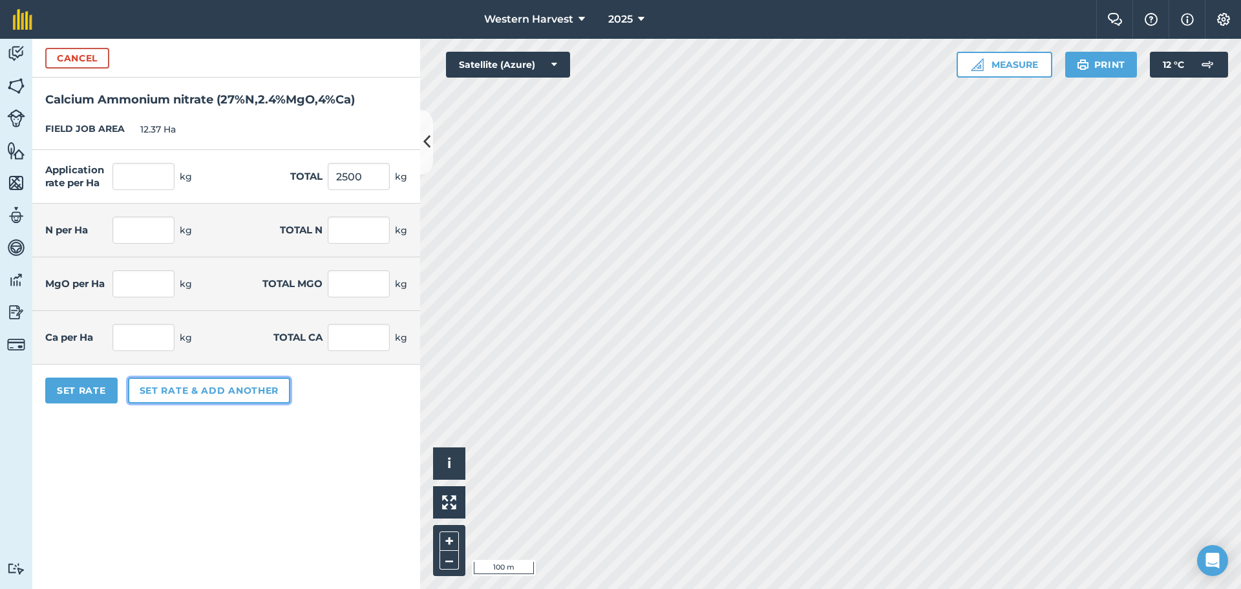
type input "675"
type input "4.85"
type input "60"
type input "8.084"
type input "100"
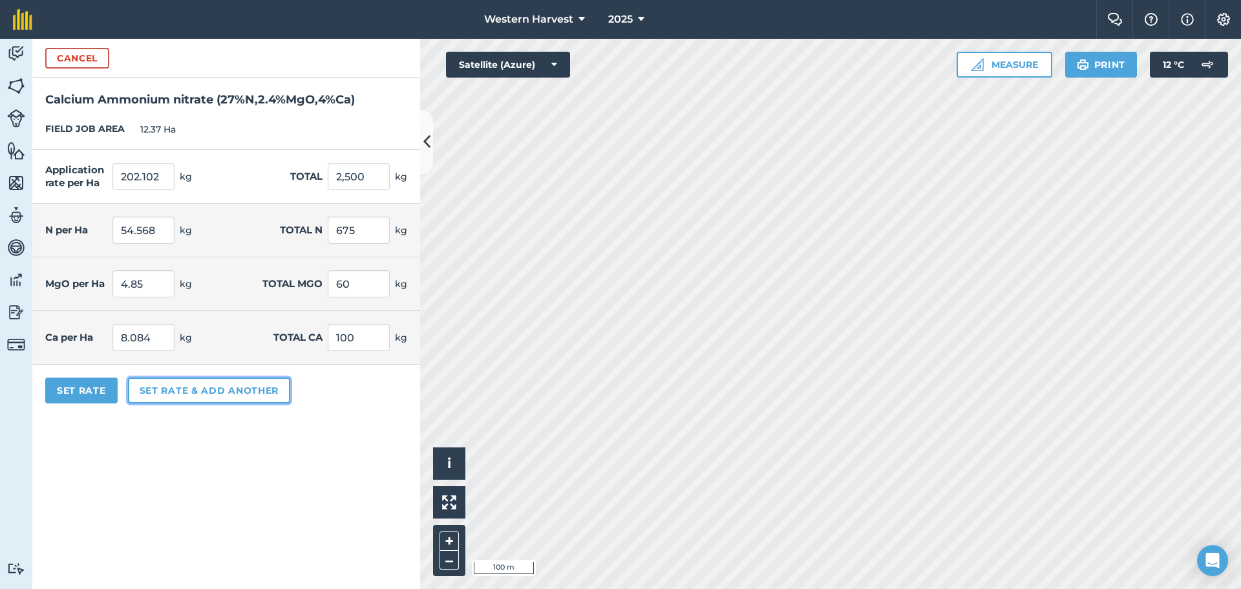
click at [170, 392] on button "Set rate & add another" at bounding box center [209, 391] width 162 height 26
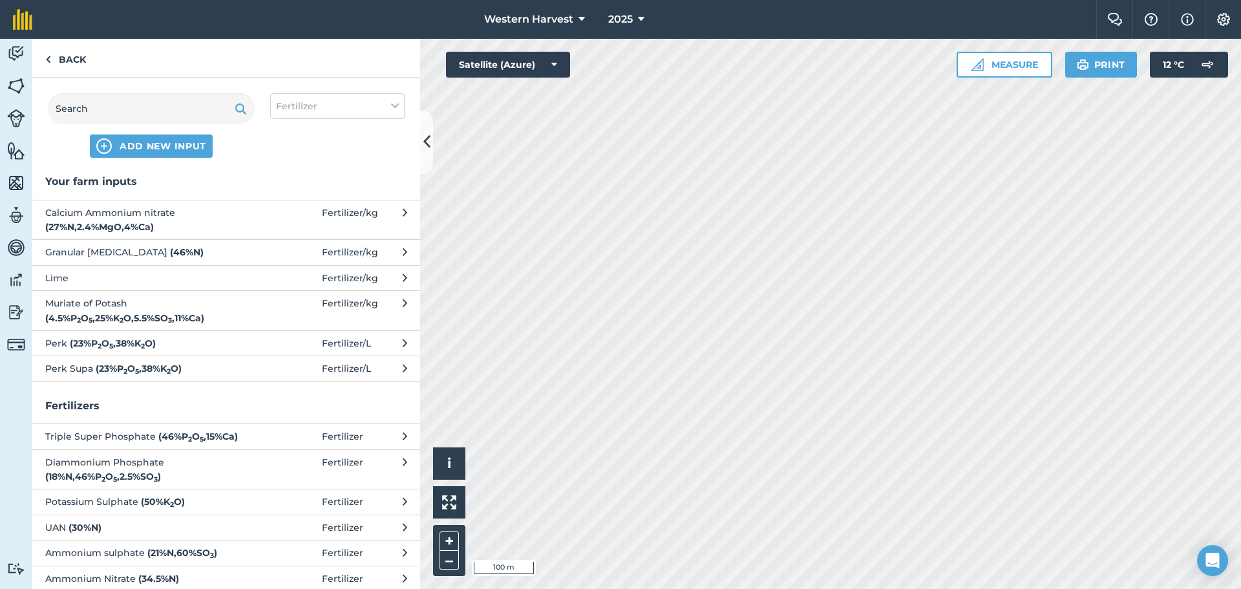
click at [204, 312] on strong "( 4.5 % P 2 O 5 , 25 % K 2 O , 5.5 % SO 3 , 11 % Ca )" at bounding box center [124, 318] width 159 height 12
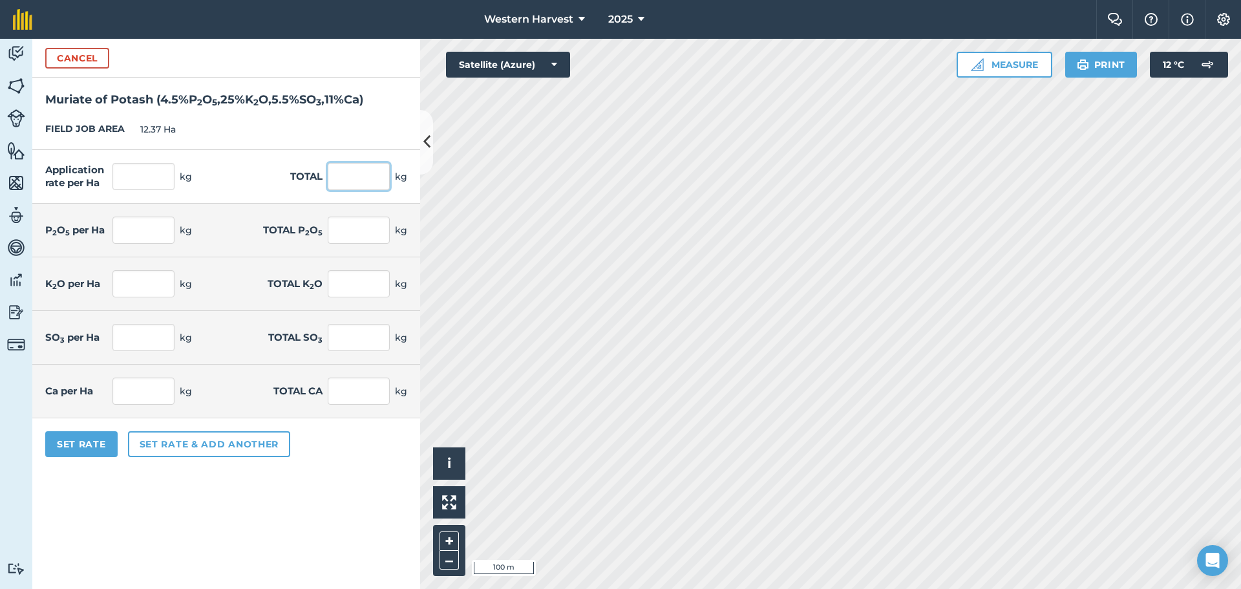
click at [352, 176] on input "text" at bounding box center [359, 176] width 62 height 27
type input "1500"
type input "121.261"
type input "1,500"
type input "5.457"
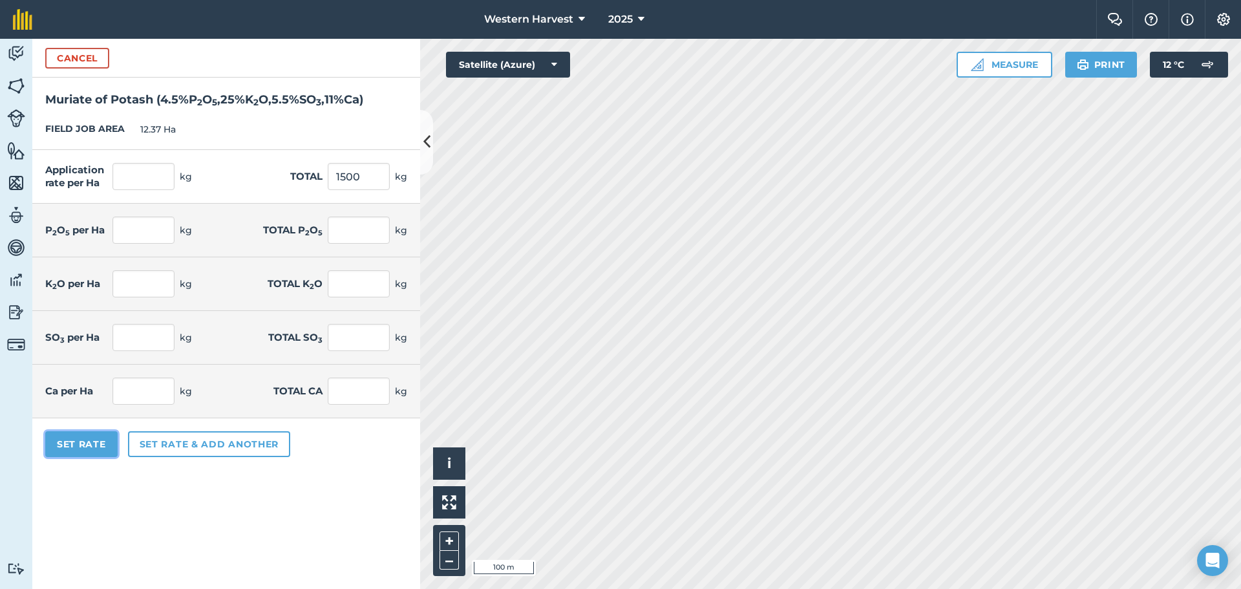
type input "67.5"
type input "30.315"
type input "375"
type input "6.669"
type input "82.5"
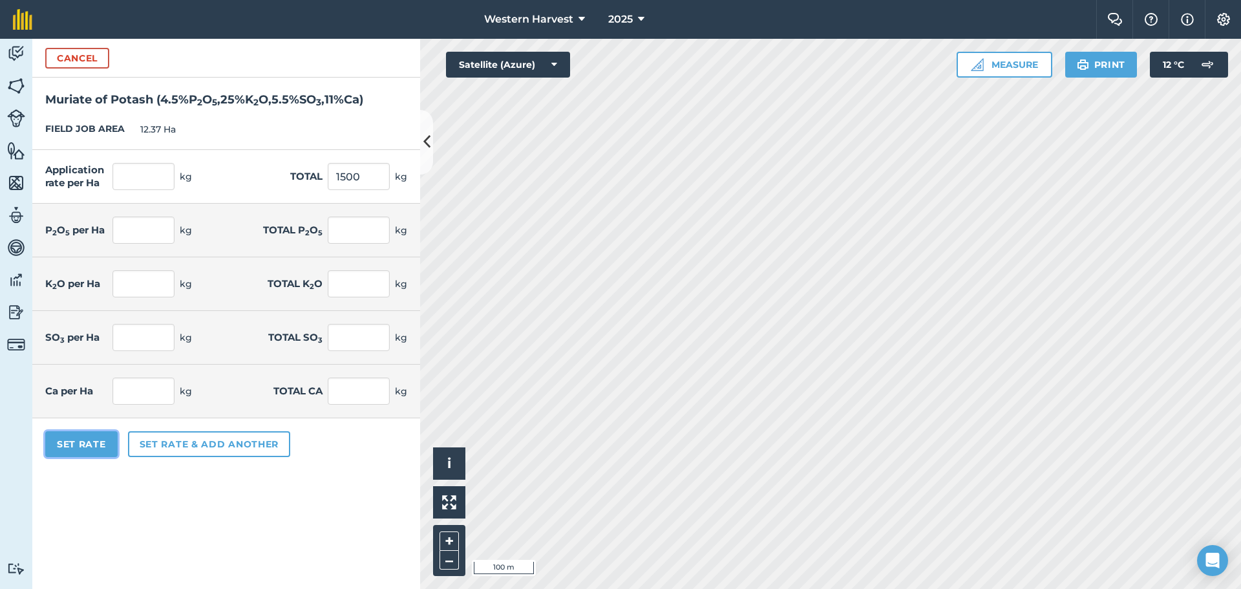
type input "13.339"
type input "165"
click at [89, 443] on button "Set Rate" at bounding box center [81, 444] width 72 height 26
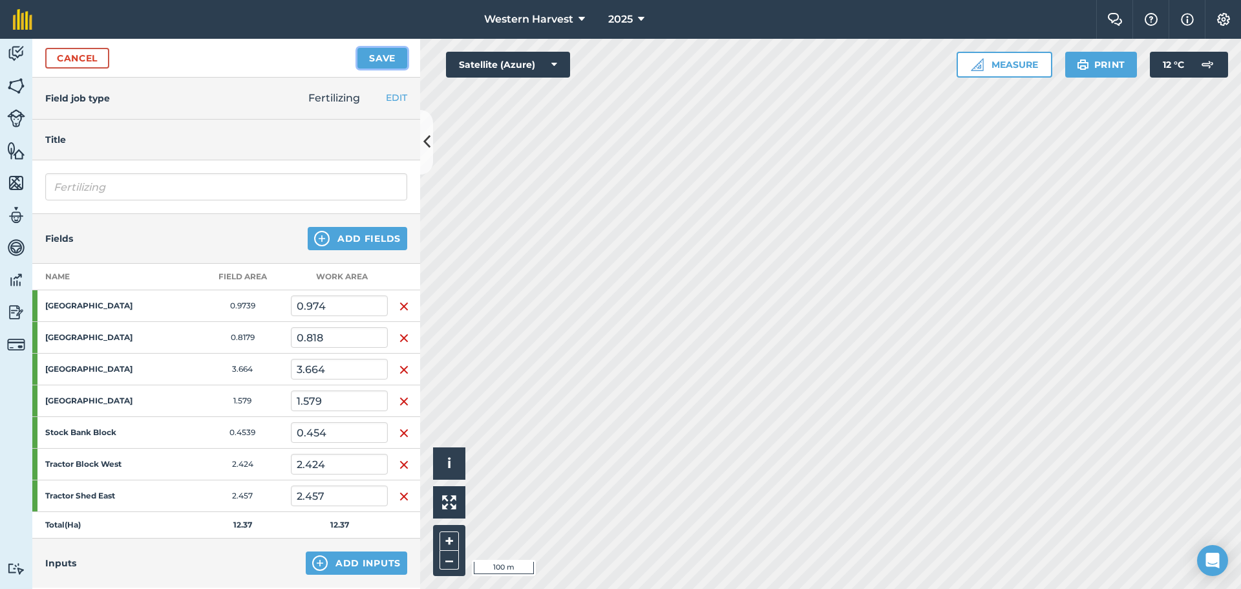
click at [385, 61] on button "Save" at bounding box center [382, 58] width 50 height 21
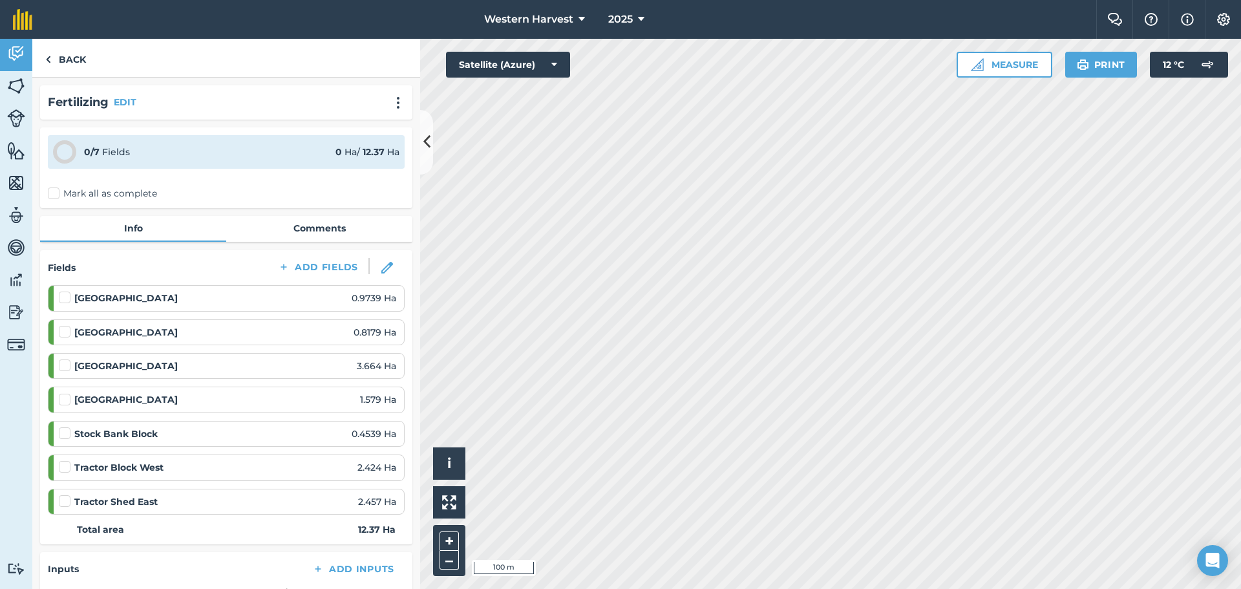
click at [54, 195] on label "Mark all as complete" at bounding box center [102, 194] width 109 height 14
click at [54, 195] on input "Mark all as complete" at bounding box center [52, 191] width 8 height 8
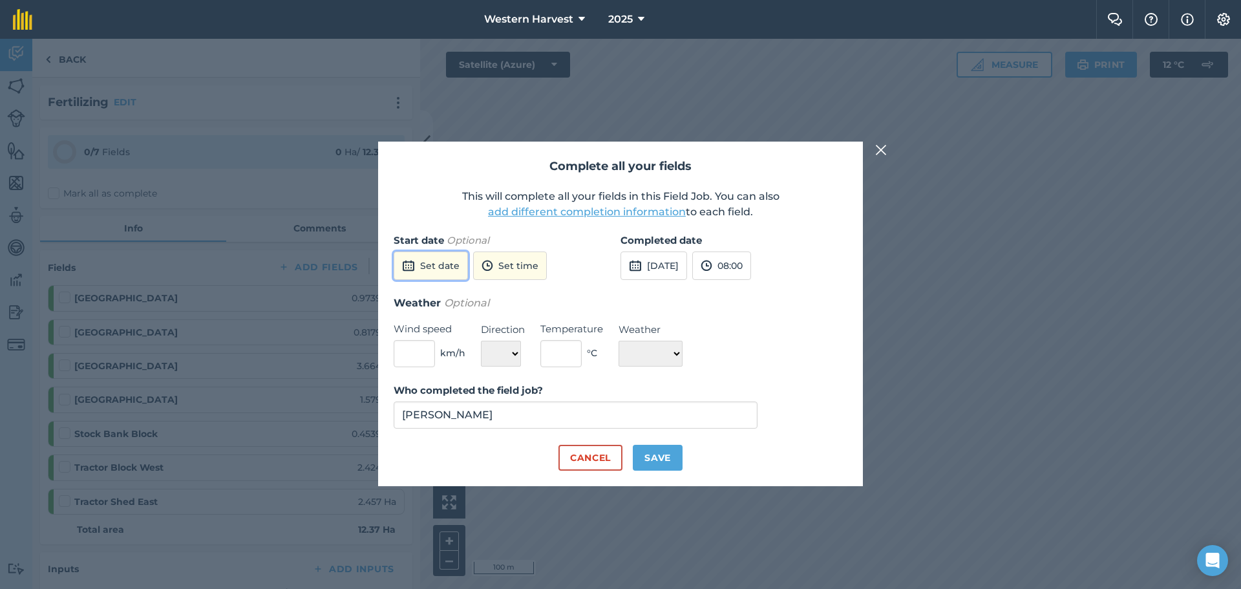
click at [414, 268] on img at bounding box center [408, 266] width 13 height 16
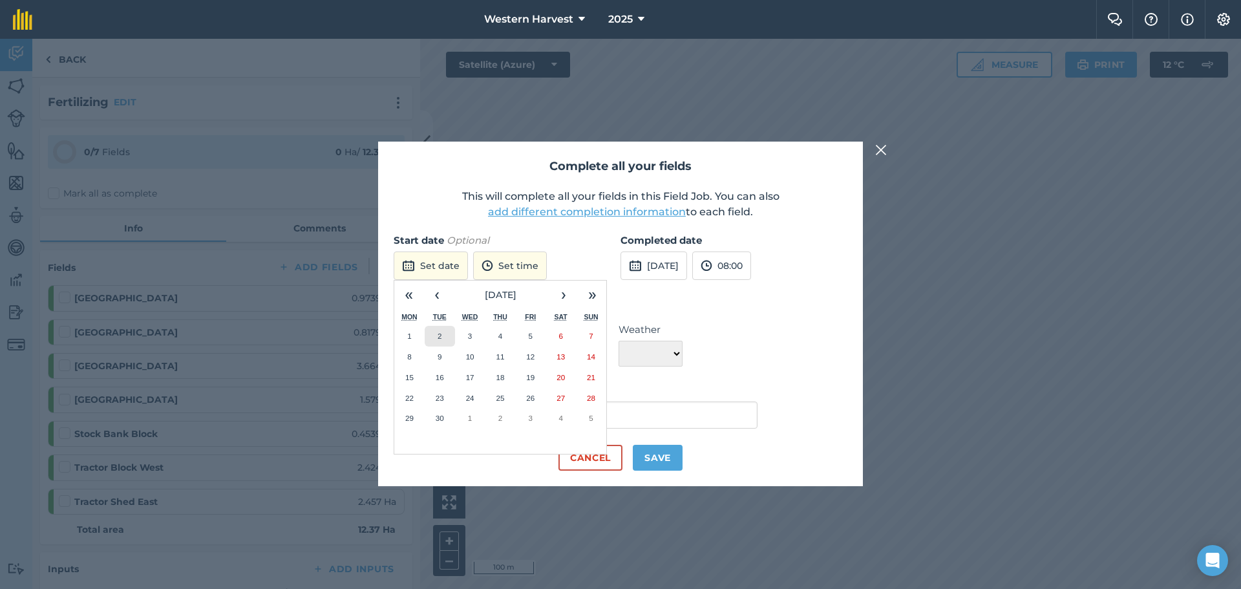
click at [444, 337] on button "2" at bounding box center [440, 336] width 30 height 21
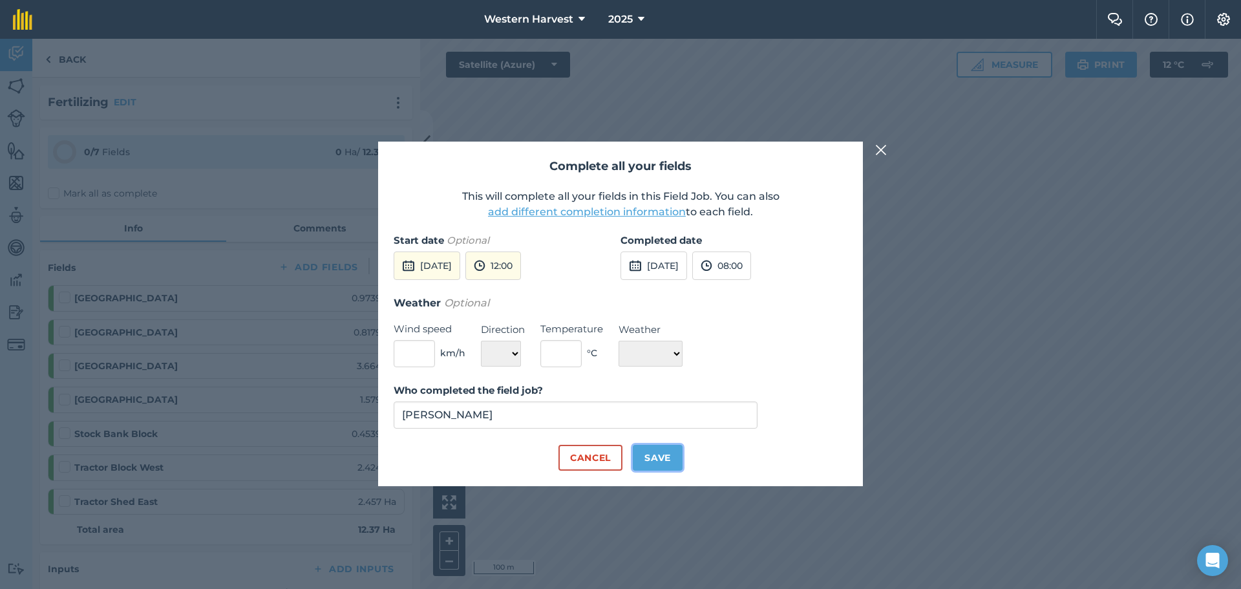
click at [651, 454] on button "Save" at bounding box center [658, 458] width 50 height 26
checkbox input "true"
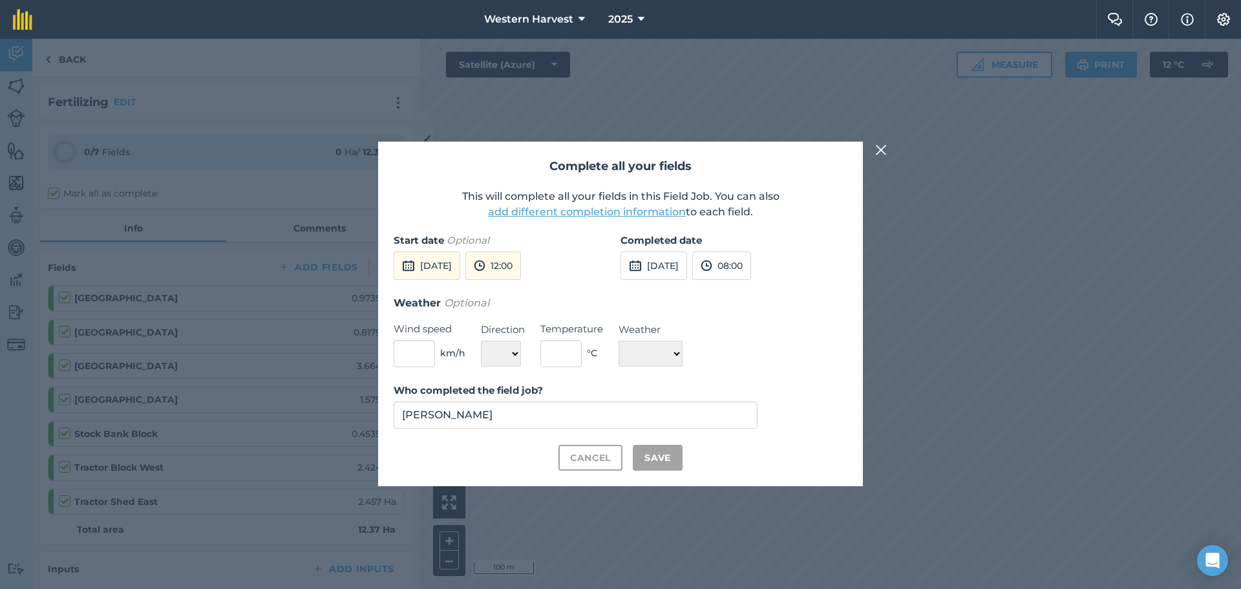
checkbox input "true"
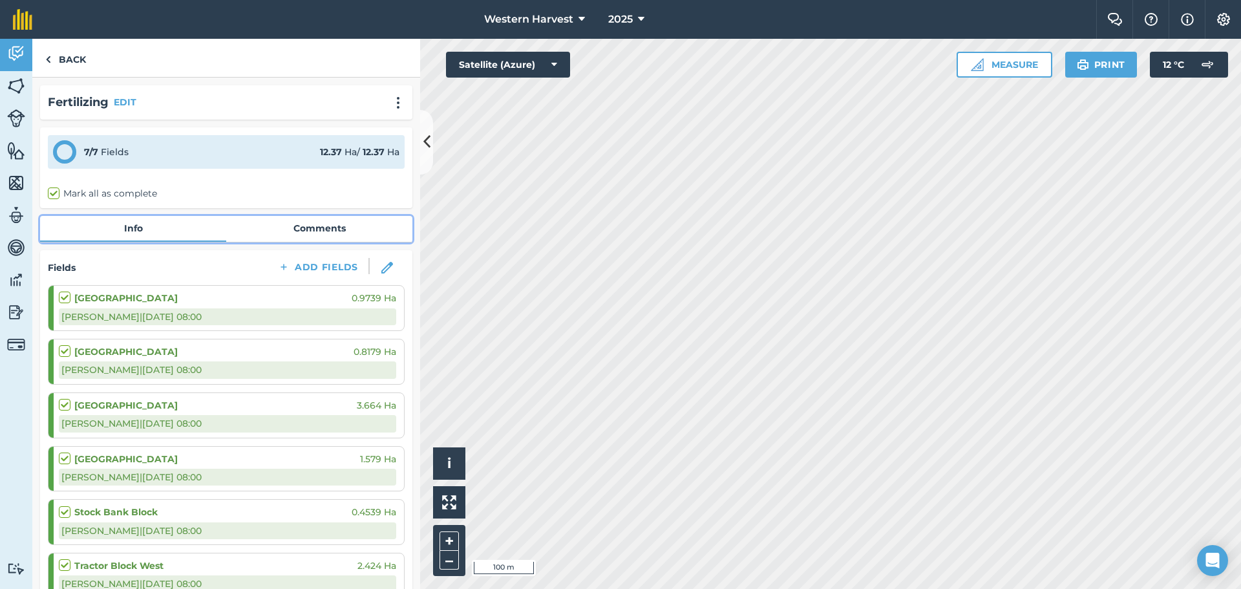
click at [303, 225] on link "Comments" at bounding box center [319, 228] width 186 height 25
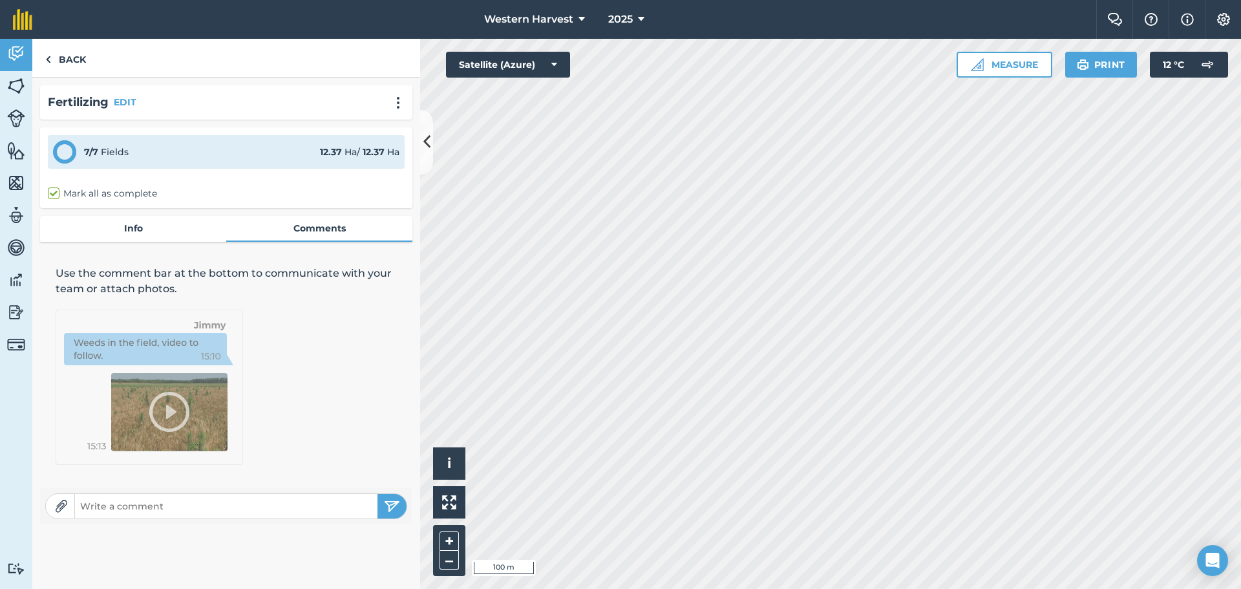
click at [89, 505] on input "text" at bounding box center [226, 506] width 303 height 18
click at [129, 507] on input "20 rows of river block east missed out" at bounding box center [226, 506] width 303 height 18
type input "20 rows of south side of river block east missed out"
click at [392, 505] on img "submit" at bounding box center [392, 506] width 16 height 16
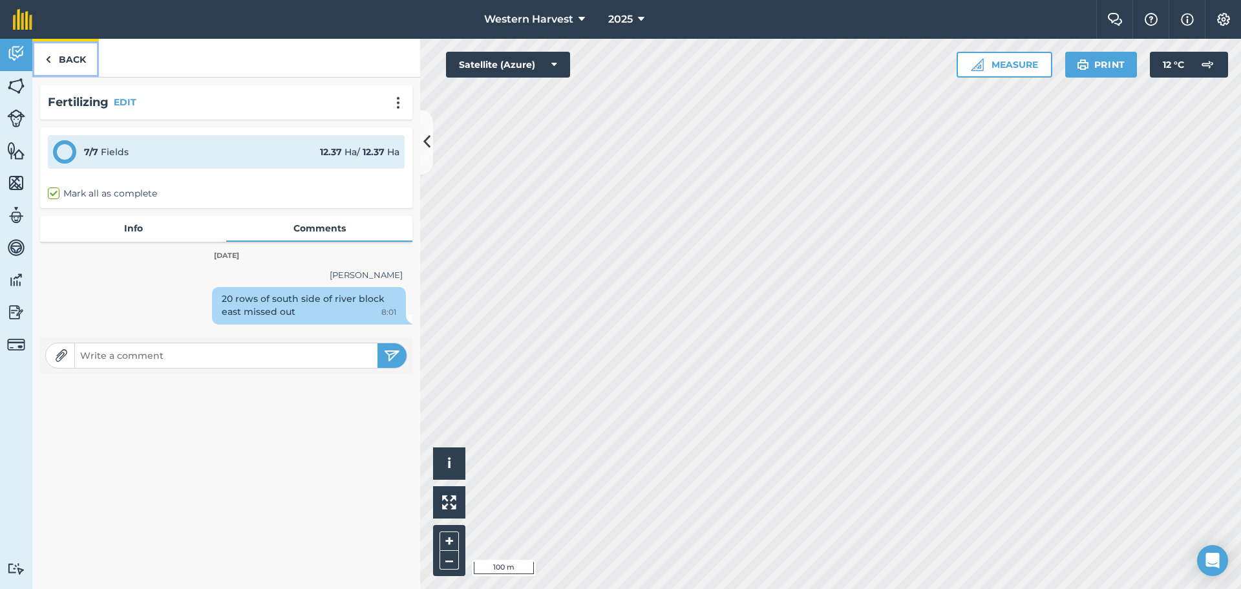
click at [74, 58] on link "Back" at bounding box center [65, 58] width 67 height 38
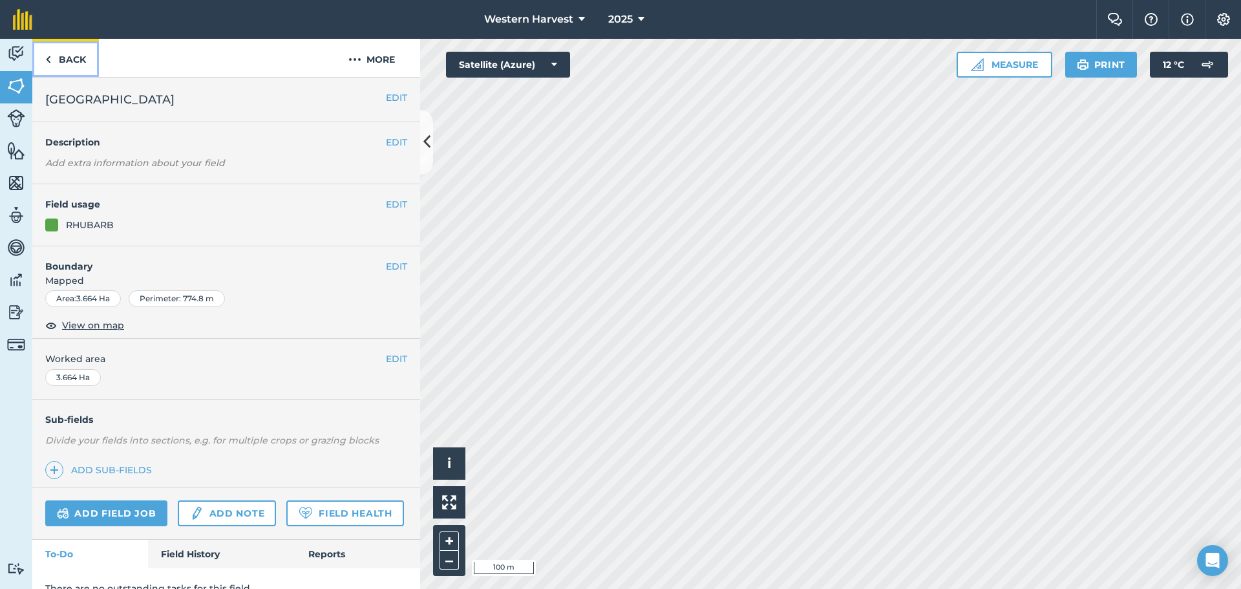
click at [61, 62] on link "Back" at bounding box center [65, 58] width 67 height 38
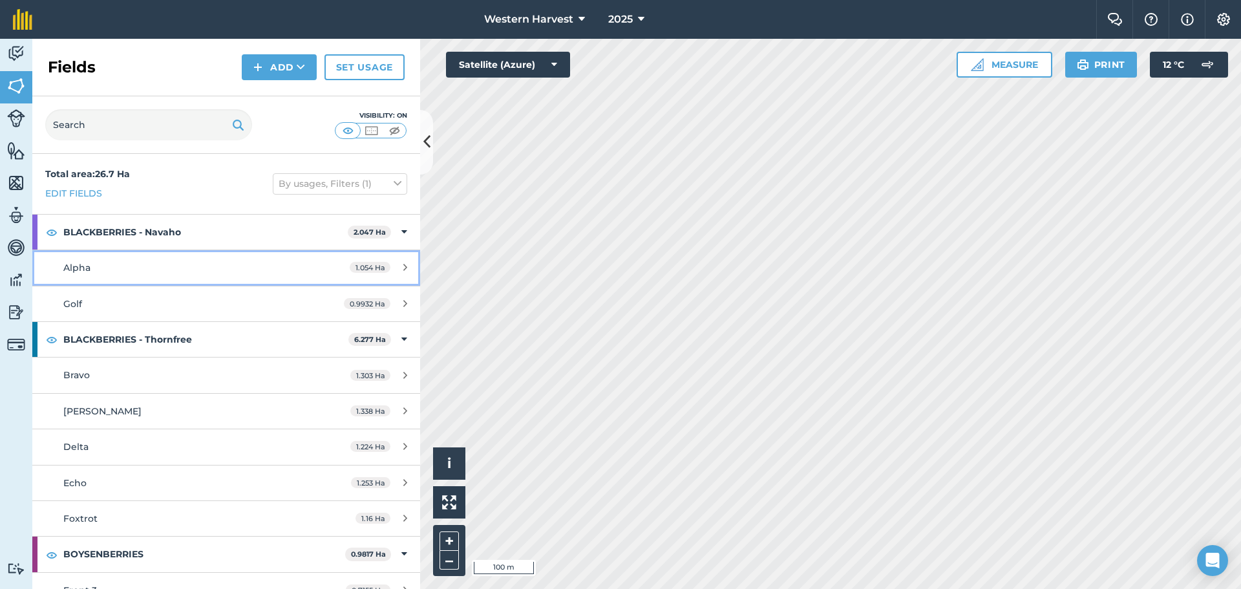
click at [83, 270] on span "Alpha" at bounding box center [76, 268] width 27 height 12
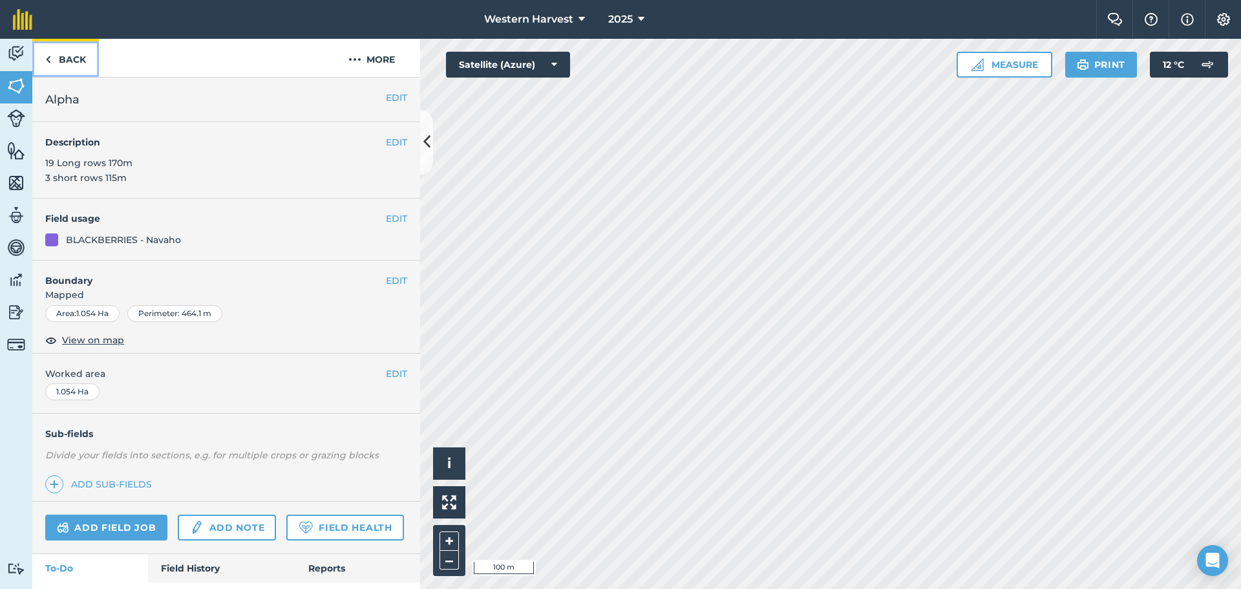
click at [75, 58] on link "Back" at bounding box center [65, 58] width 67 height 38
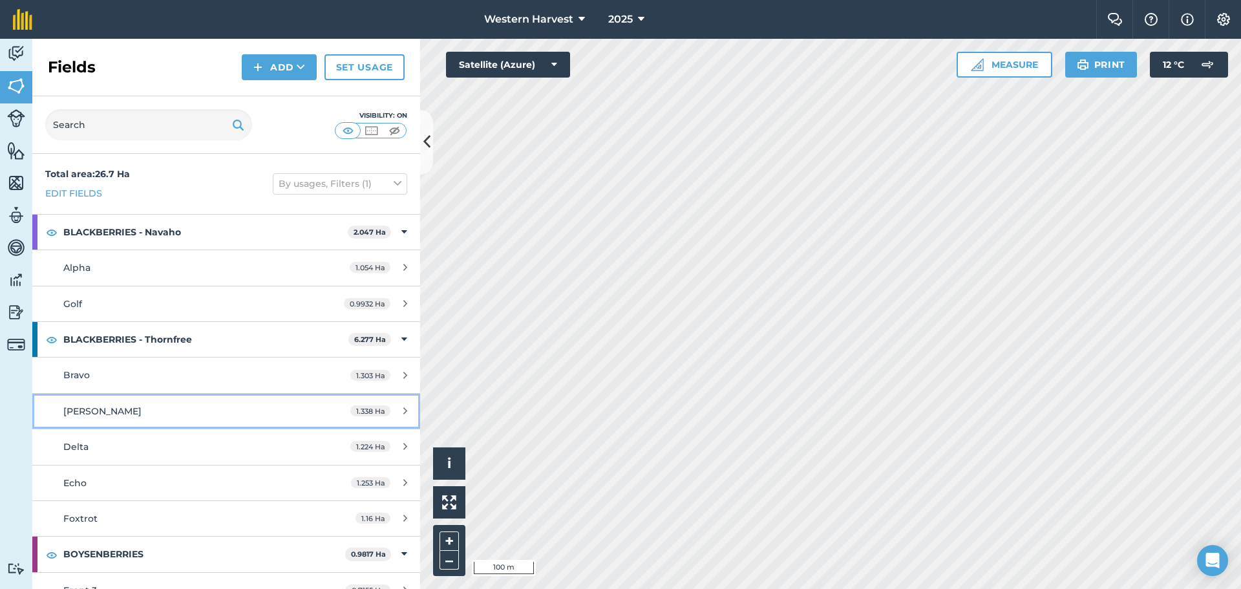
click at [100, 412] on div "[PERSON_NAME]" at bounding box center [184, 411] width 243 height 14
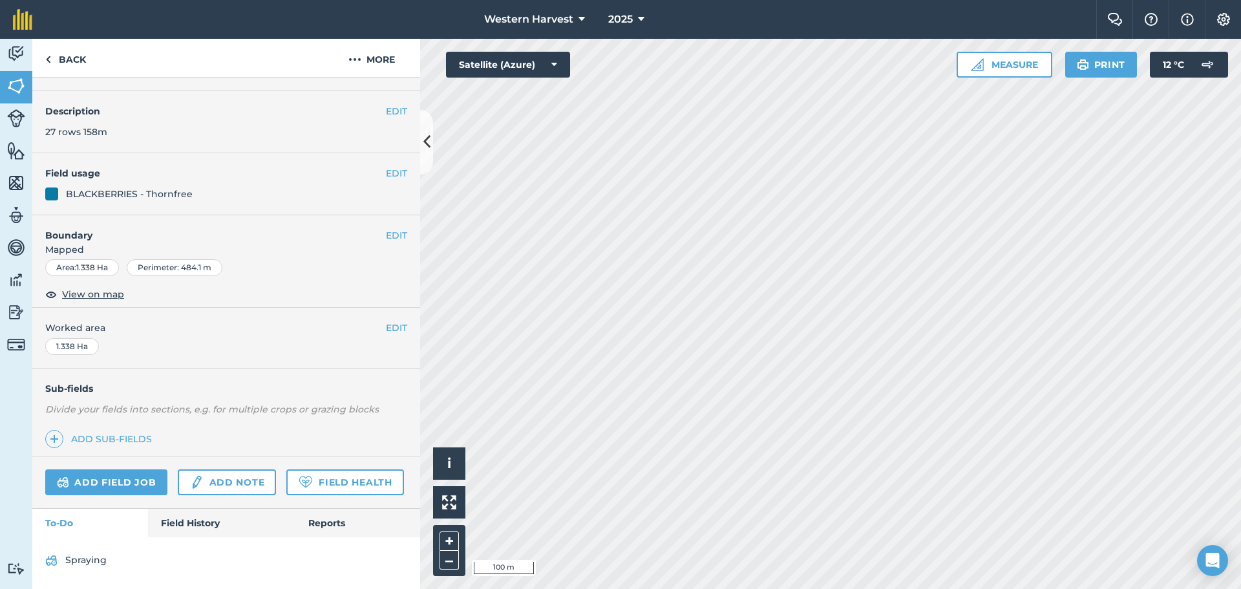
scroll to position [67, 0]
click at [186, 529] on link "Field History" at bounding box center [221, 523] width 147 height 28
